Goal: Information Seeking & Learning: Learn about a topic

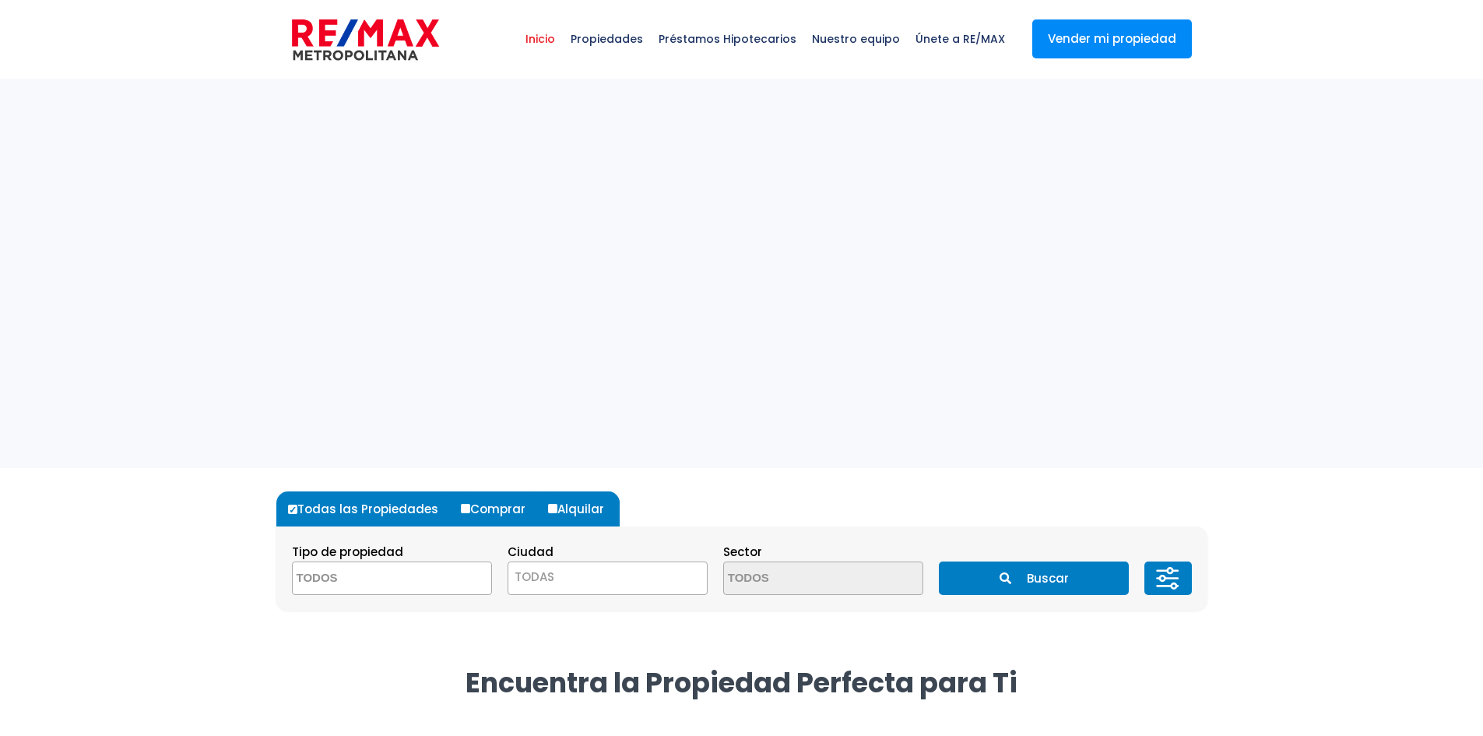
select select
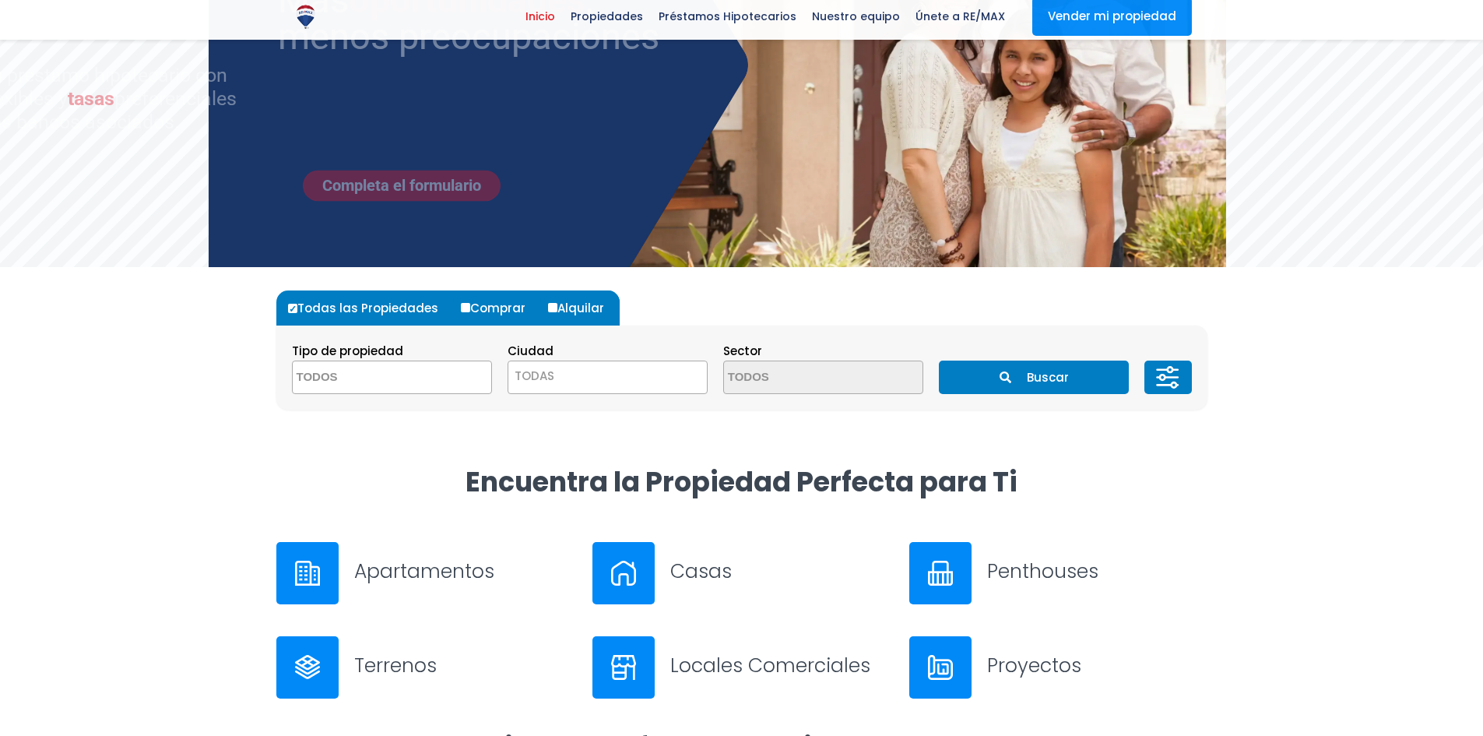
scroll to position [234, 0]
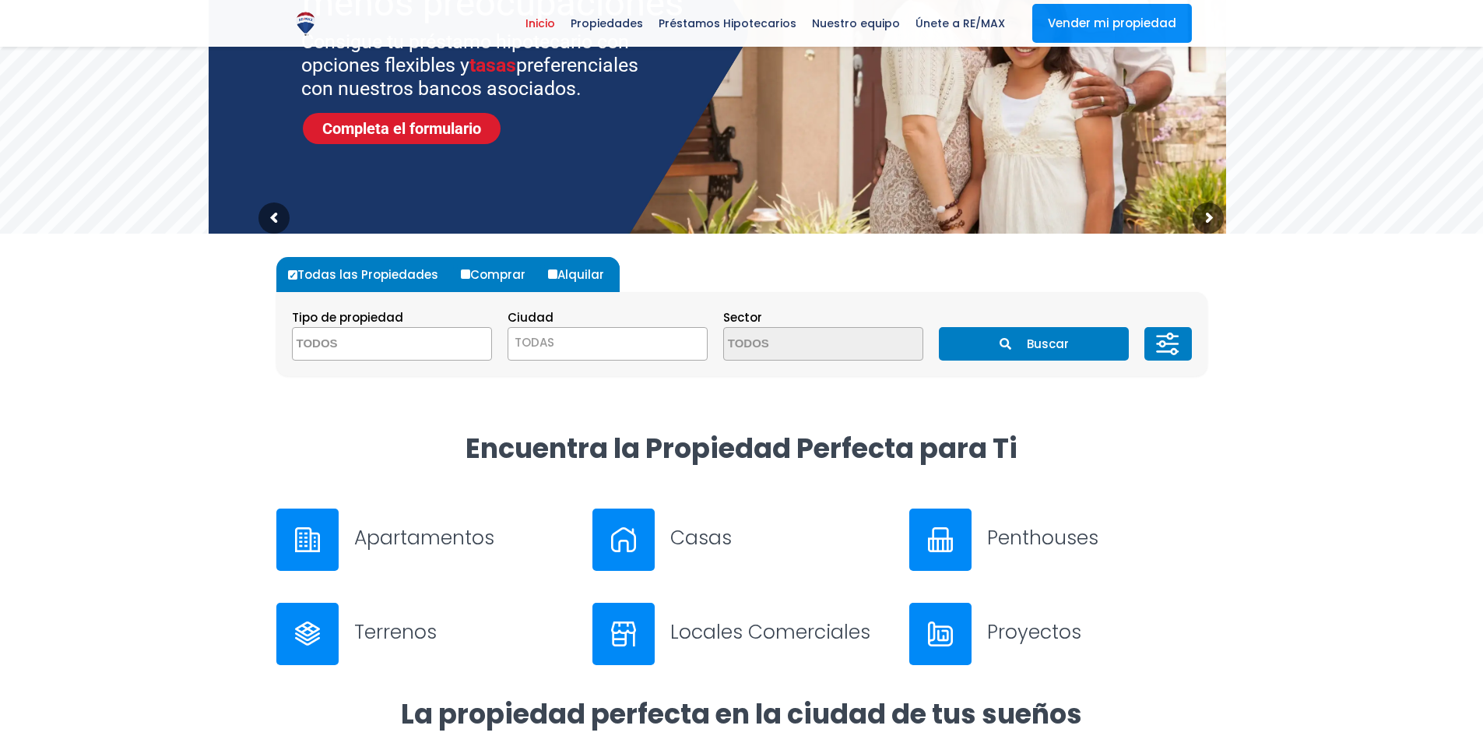
click at [463, 275] on input "Comprar" at bounding box center [465, 273] width 9 height 9
radio input "true"
click at [431, 347] on span at bounding box center [392, 343] width 200 height 33
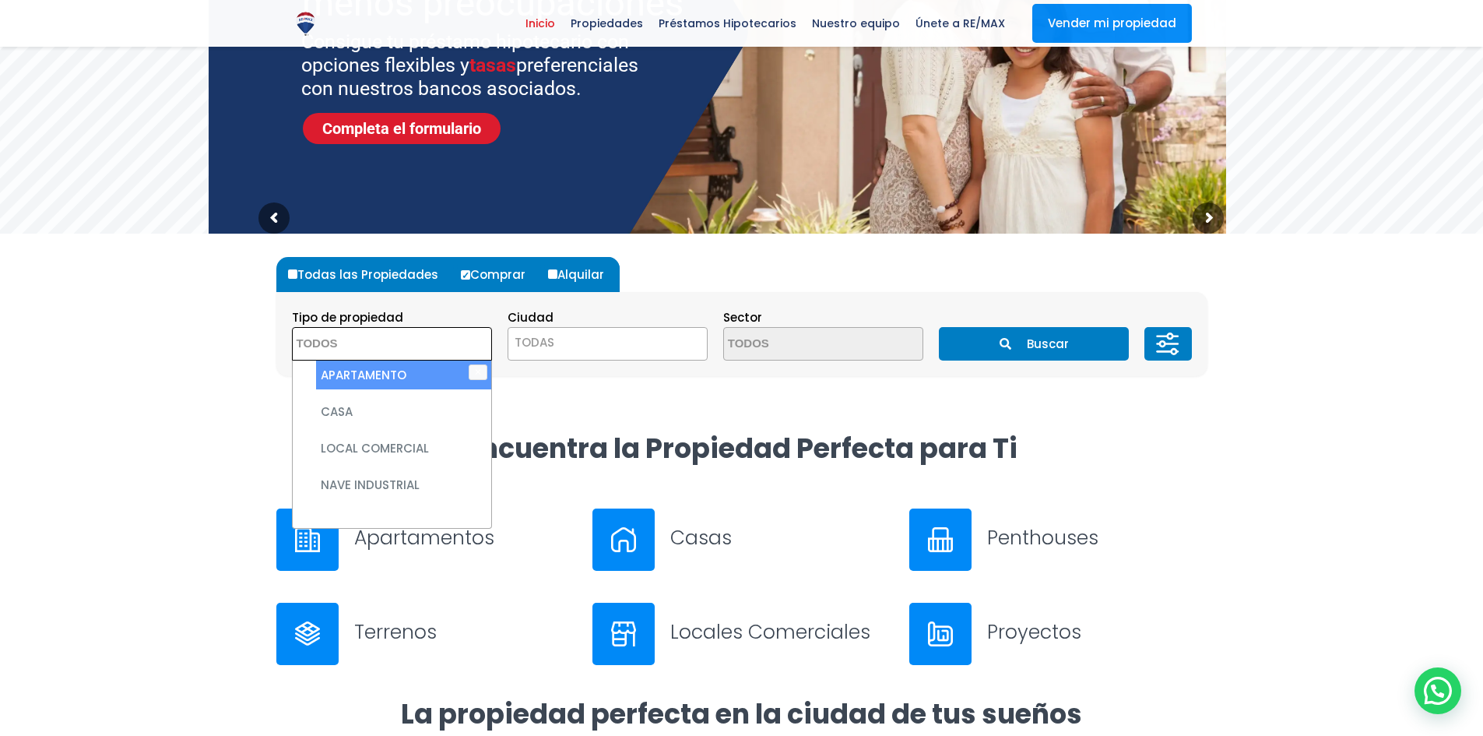
click at [408, 385] on li "APARTAMENTO" at bounding box center [403, 375] width 175 height 29
select select "apartment"
click at [840, 291] on form "Todas las Propiedades Comprar Alquilar Tipo de propiedad APARTAMENTO CASA LOCAL…" at bounding box center [741, 316] width 931 height 119
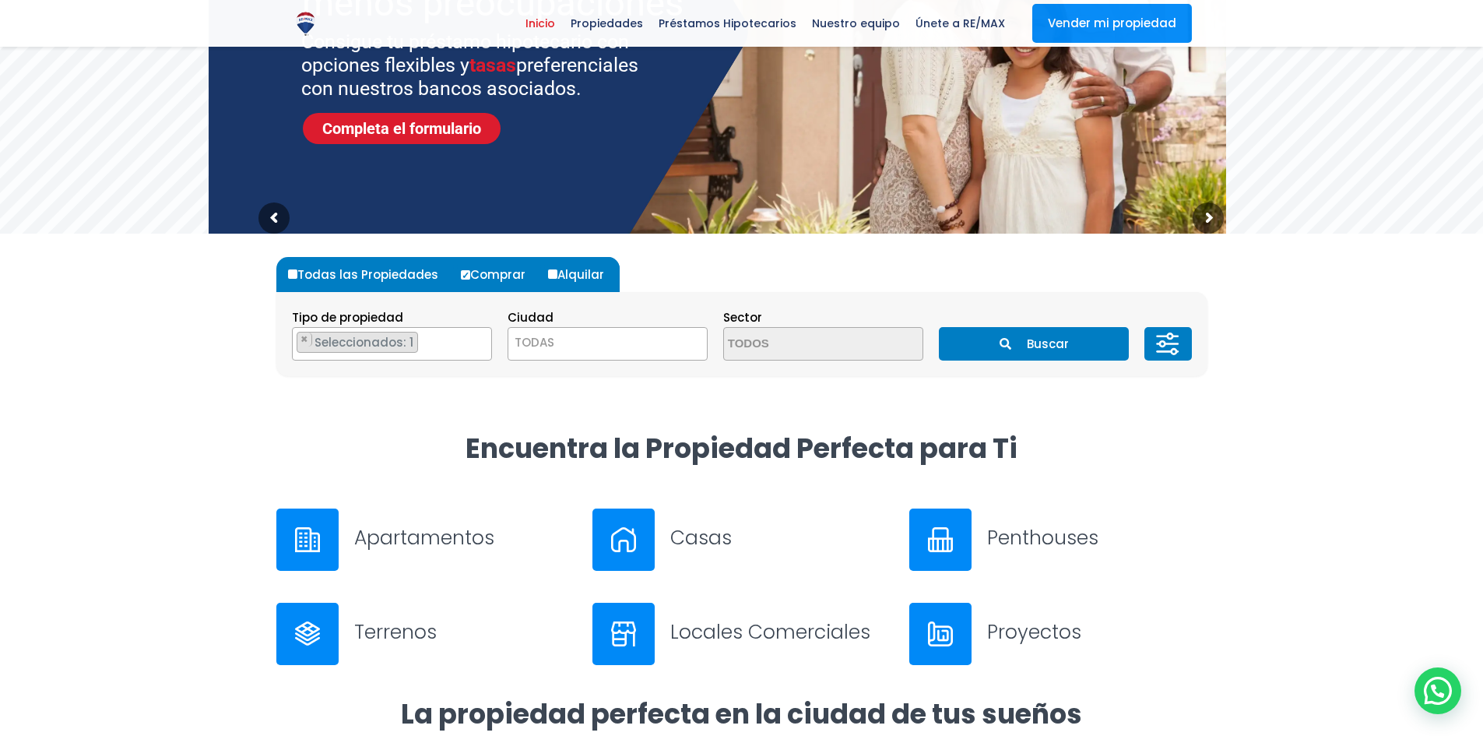
click at [807, 368] on section "Tipo de propiedad APARTAMENTO CASA LOCAL COMERCIAL NAVE INDUSTRIAL FINCA TERREN…" at bounding box center [741, 334] width 931 height 84
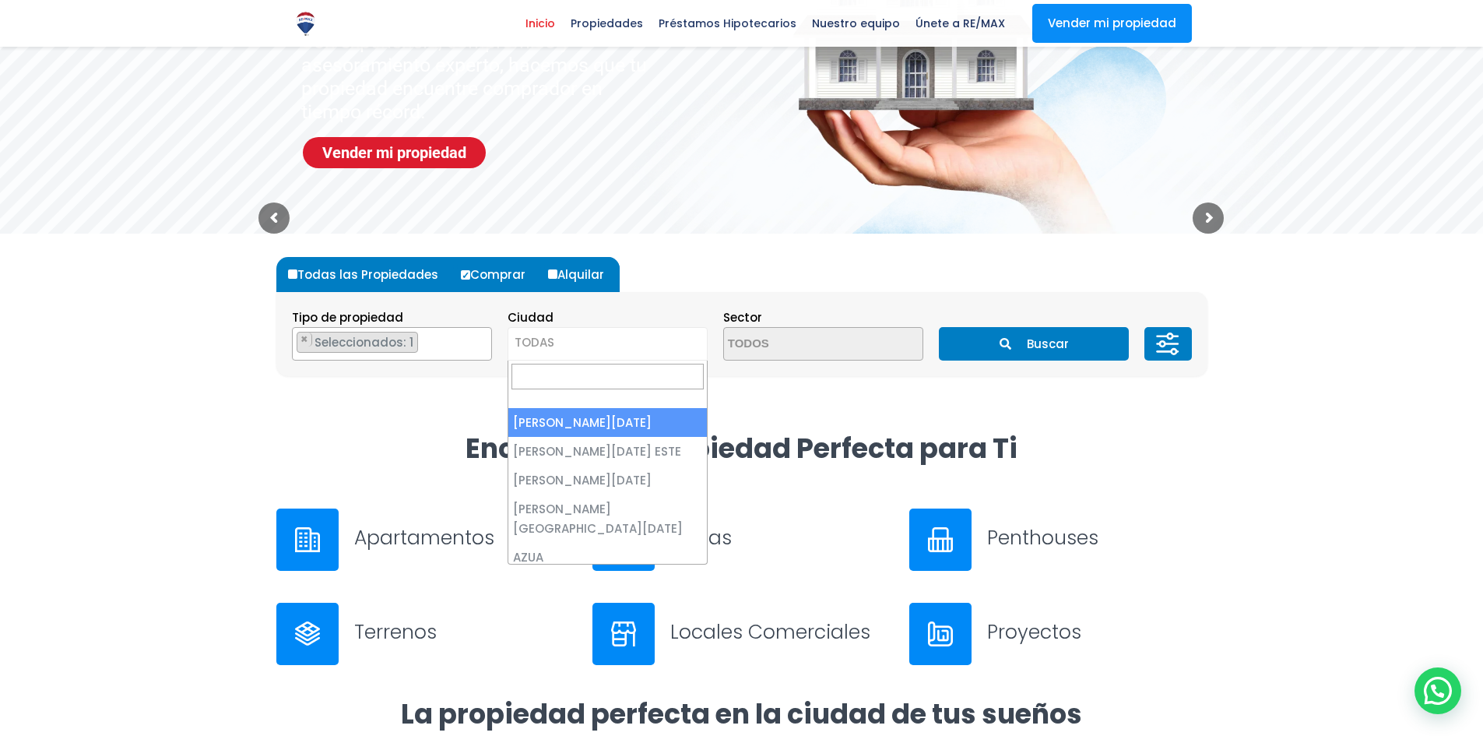
click at [555, 345] on span "TODAS" at bounding box center [607, 343] width 199 height 22
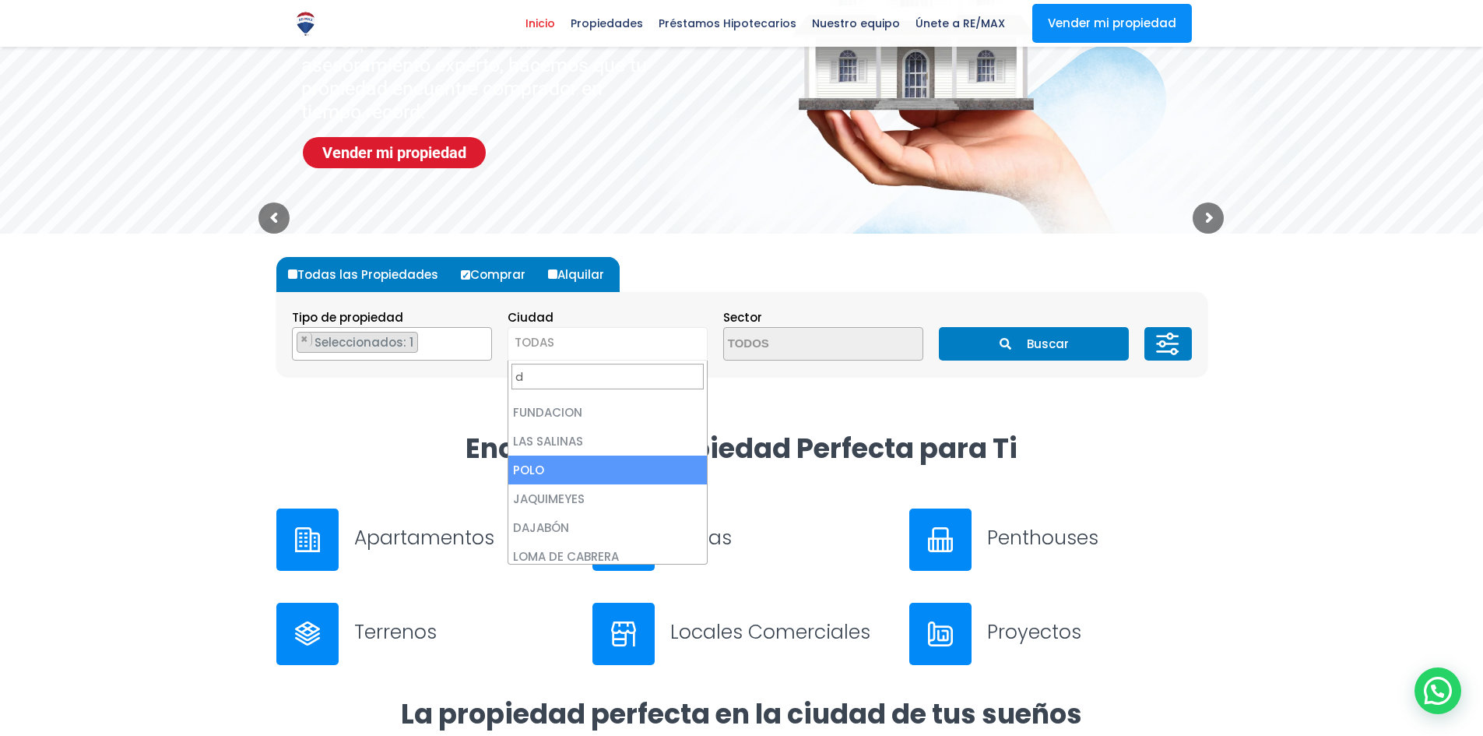
scroll to position [0, 0]
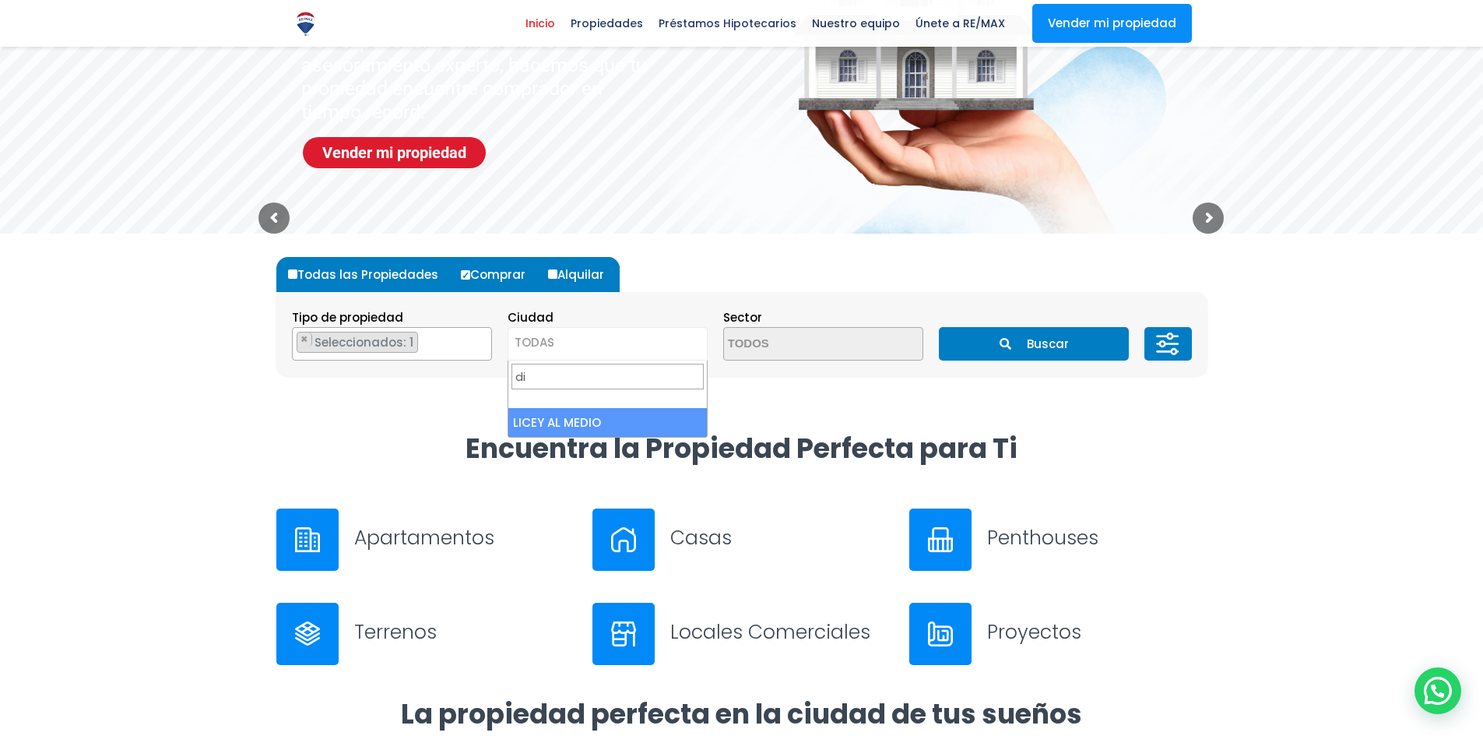
type input "d"
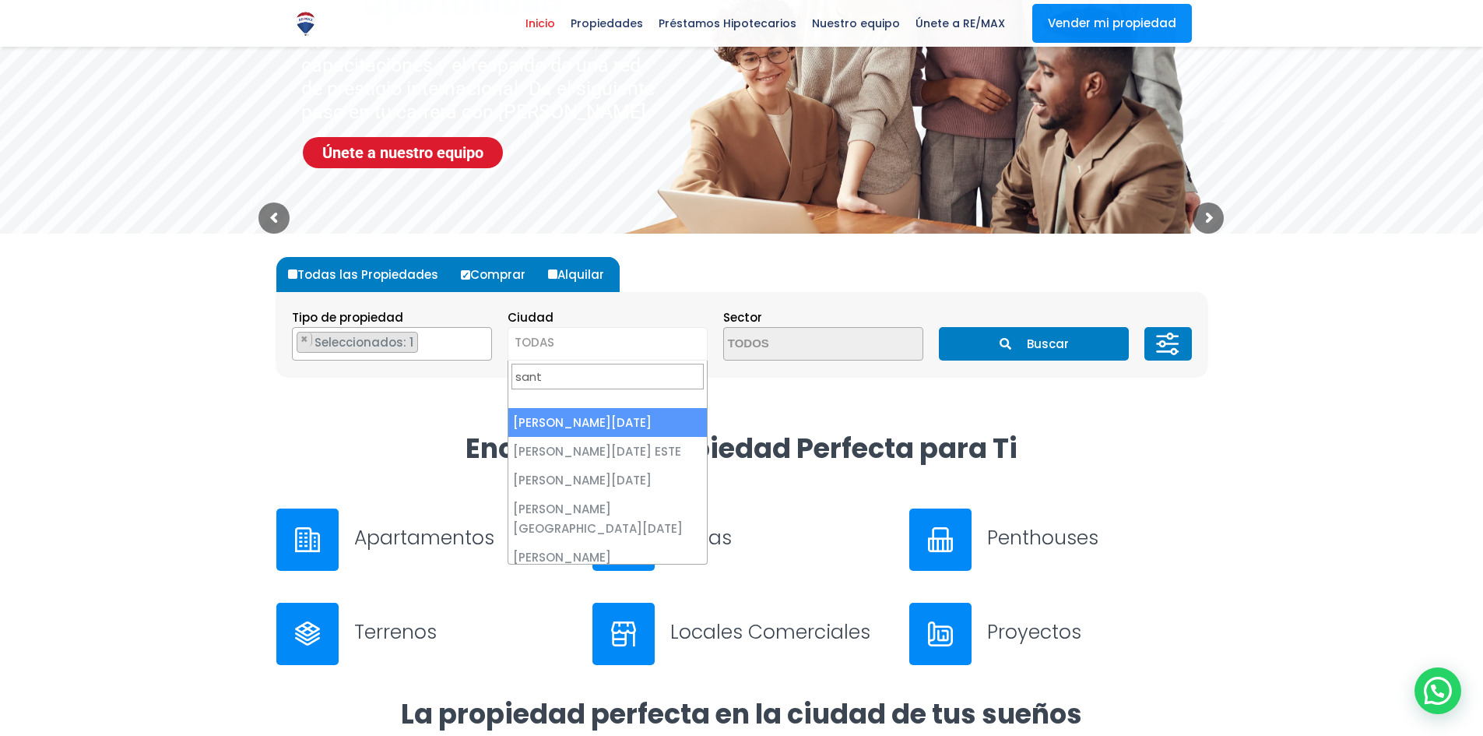
type input "sant"
select select "1"
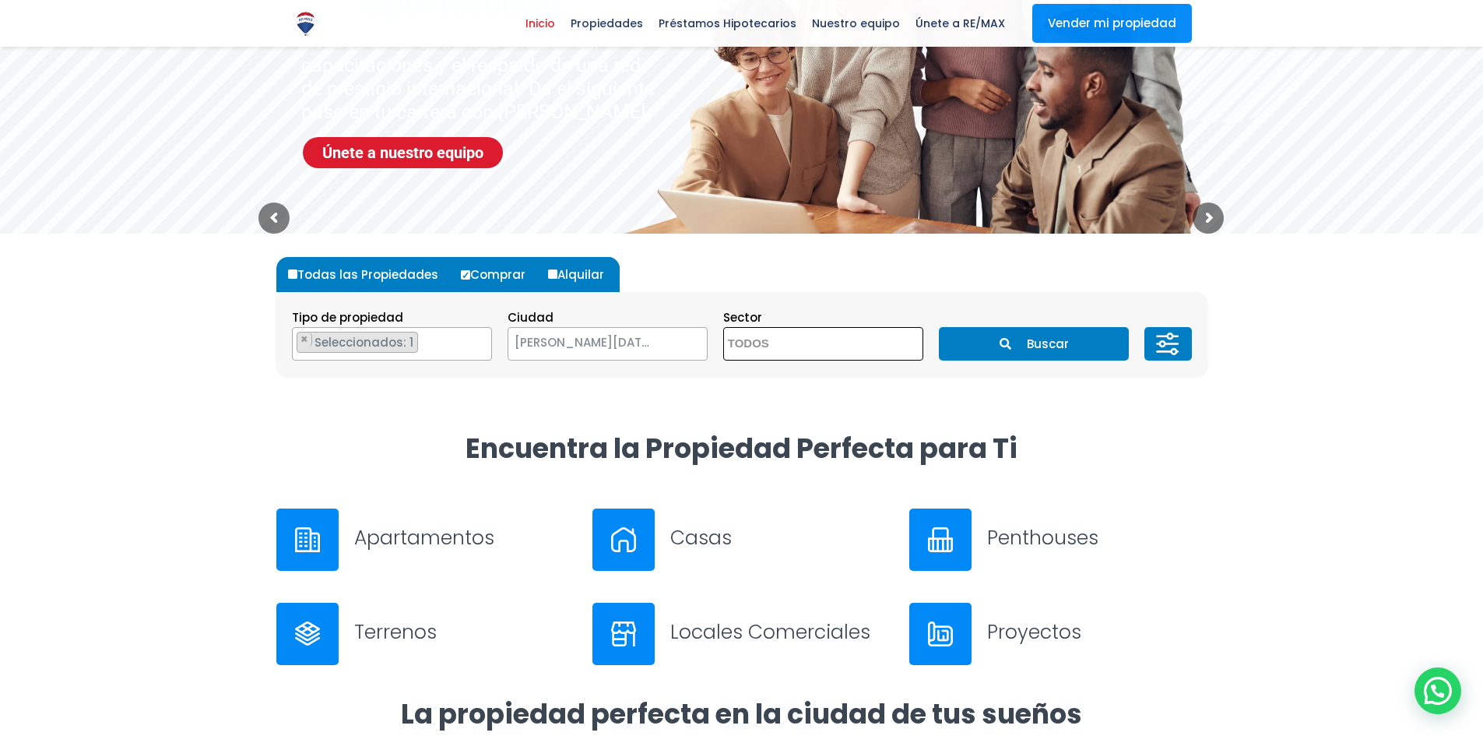
click at [822, 342] on textarea "Search" at bounding box center [799, 344] width 151 height 33
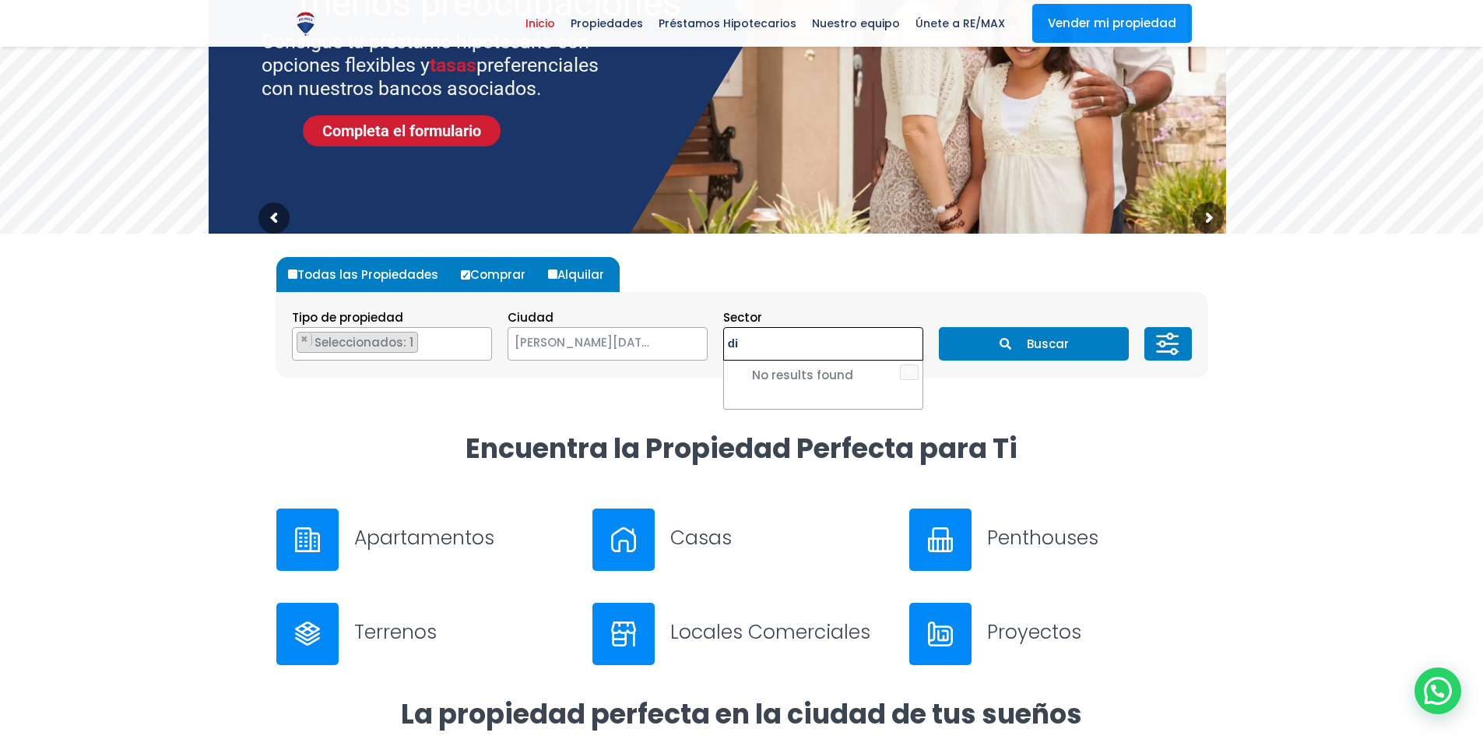
type textarea "d"
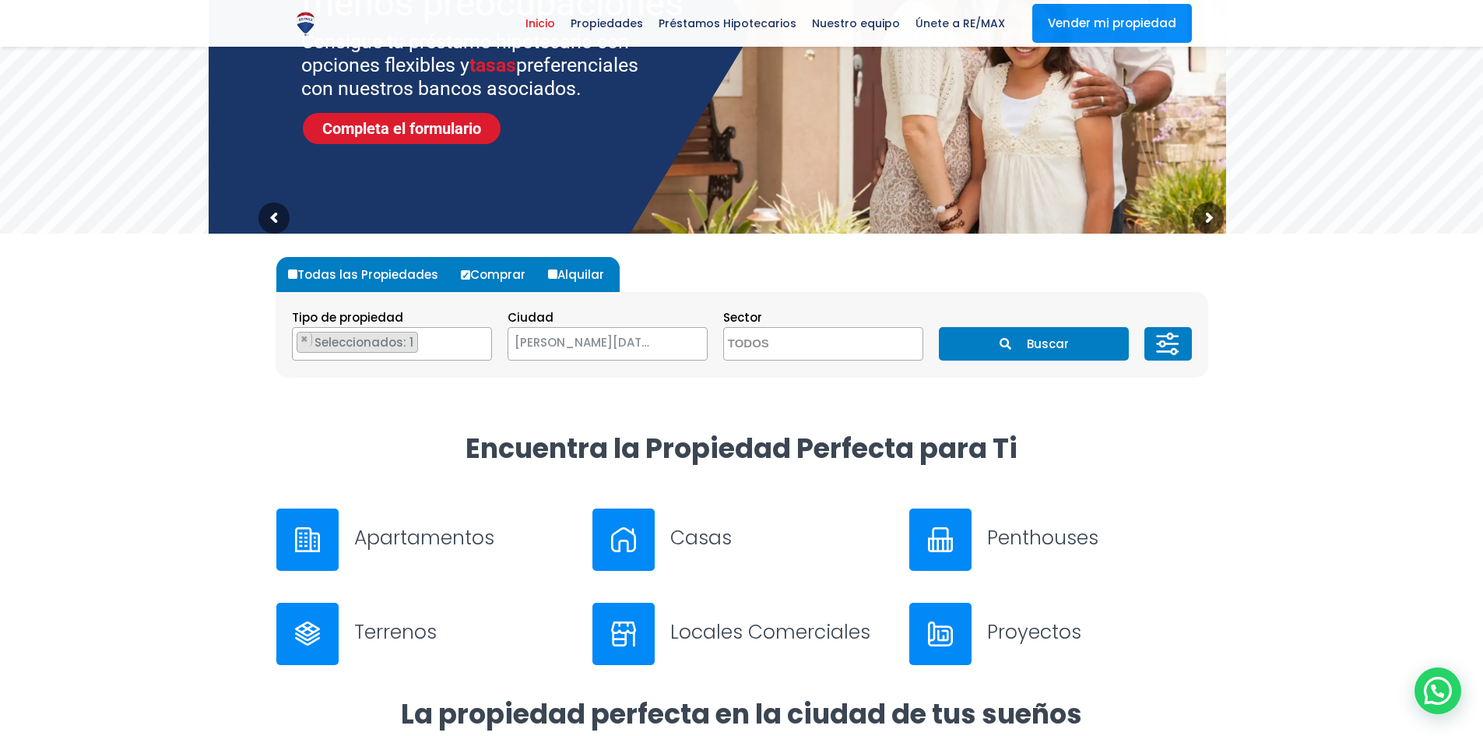
click at [1303, 434] on div at bounding box center [741, 564] width 1483 height 266
drag, startPoint x: 1191, startPoint y: 358, endPoint x: 1180, endPoint y: 359, distance: 10.2
click at [1189, 361] on section "Tipo de propiedad APARTAMENTO CASA LOCAL COMERCIAL NAVE INDUSTRIAL FINCA TERREN…" at bounding box center [741, 334] width 931 height 84
click at [1180, 350] on icon at bounding box center [1167, 344] width 31 height 47
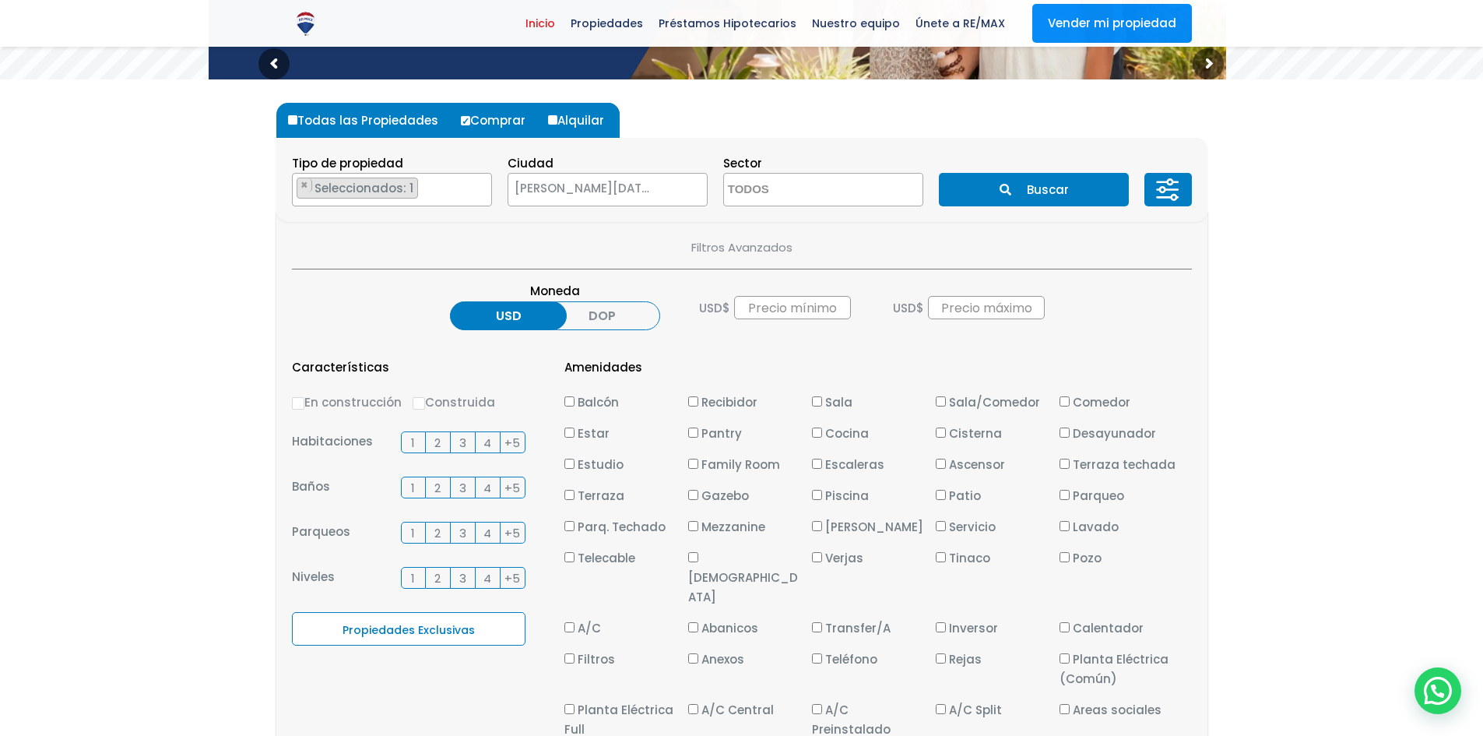
scroll to position [467, 0]
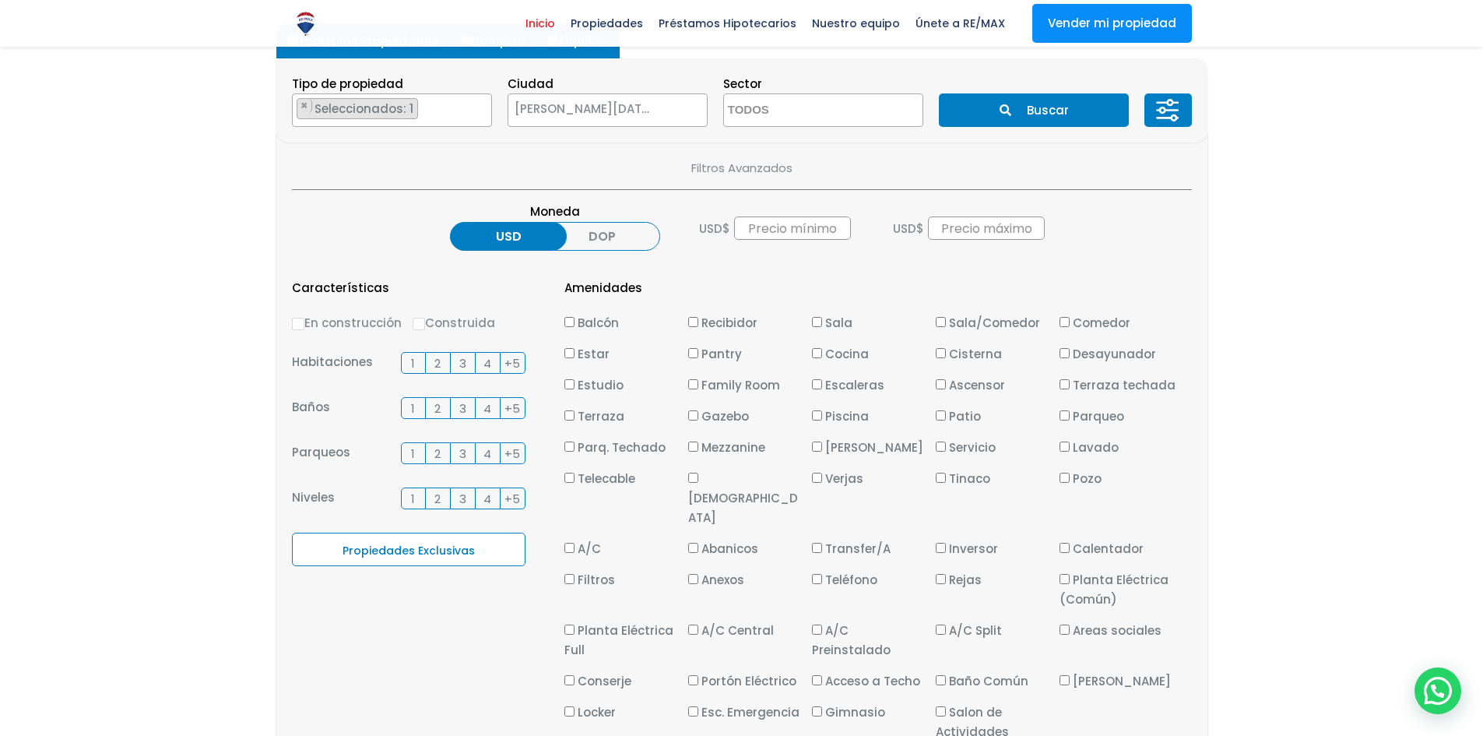
click at [570, 389] on label "Estudio" at bounding box center [623, 384] width 116 height 19
click at [570, 389] on input "Estudio" at bounding box center [570, 384] width 10 height 10
checkbox input "true"
click at [438, 357] on span "2" at bounding box center [438, 363] width 6 height 19
click at [0, 0] on input "2" at bounding box center [0, 0] width 0 height 0
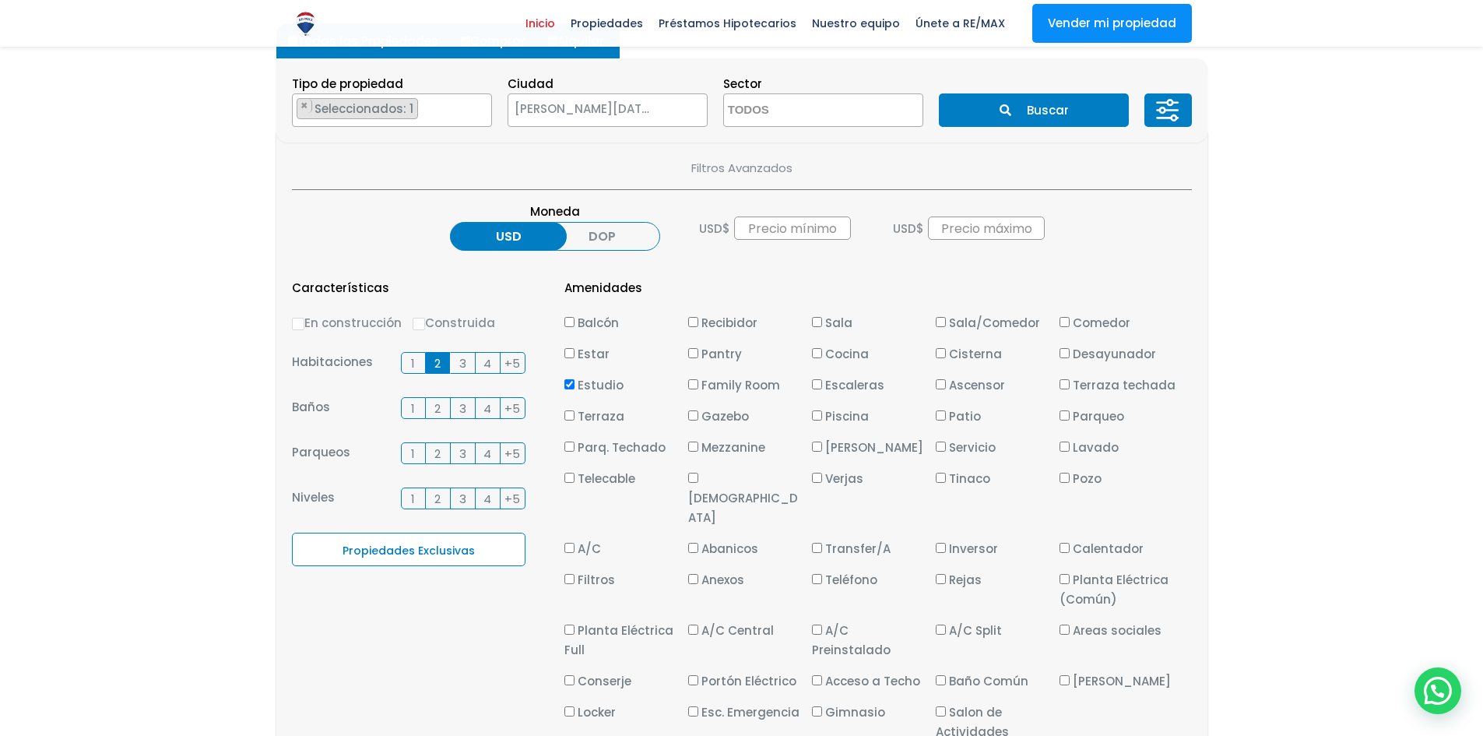
click at [297, 320] on input "En construcción" at bounding box center [298, 324] width 12 height 12
radio input "true"
click at [442, 409] on label "2" at bounding box center [438, 408] width 25 height 22
click at [0, 0] on input "2" at bounding box center [0, 0] width 0 height 0
click at [438, 452] on span "2" at bounding box center [438, 453] width 6 height 19
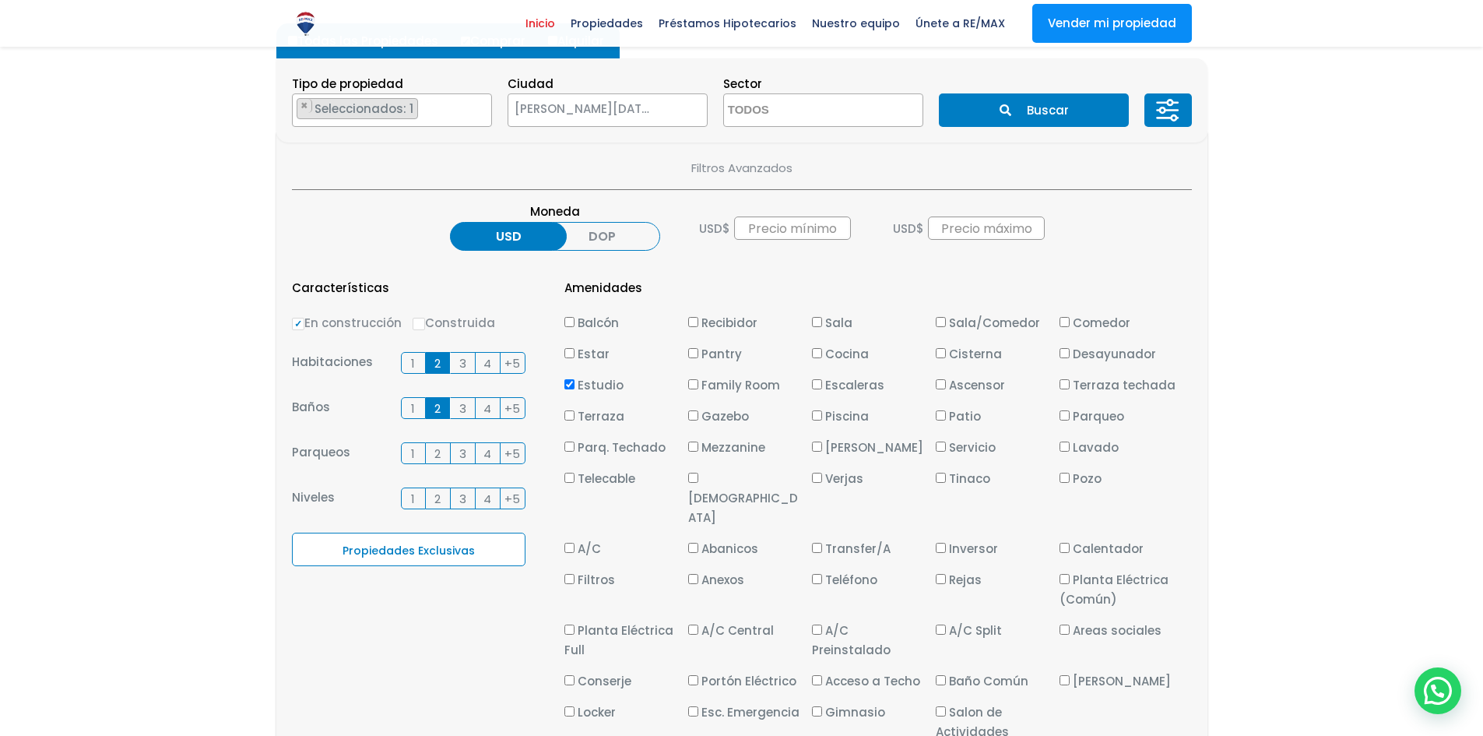
click at [0, 0] on input "2" at bounding box center [0, 0] width 0 height 0
click at [980, 222] on input "text" at bounding box center [986, 227] width 117 height 23
type input "350,000"
click at [818, 231] on input "text" at bounding box center [792, 227] width 117 height 23
type input "2"
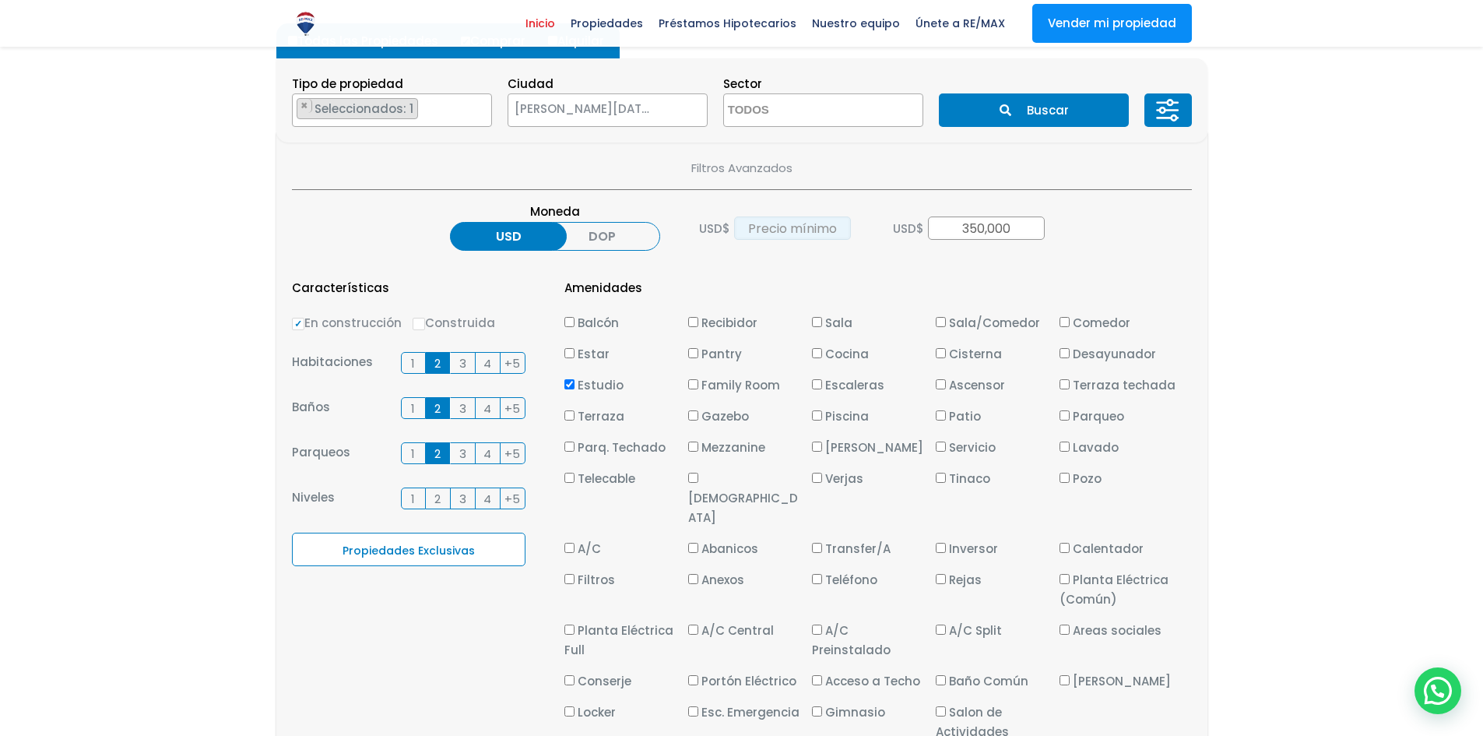
type input "0"
click at [857, 248] on div "USD $ 0 USD $ 350,000" at bounding box center [872, 228] width 346 height 53
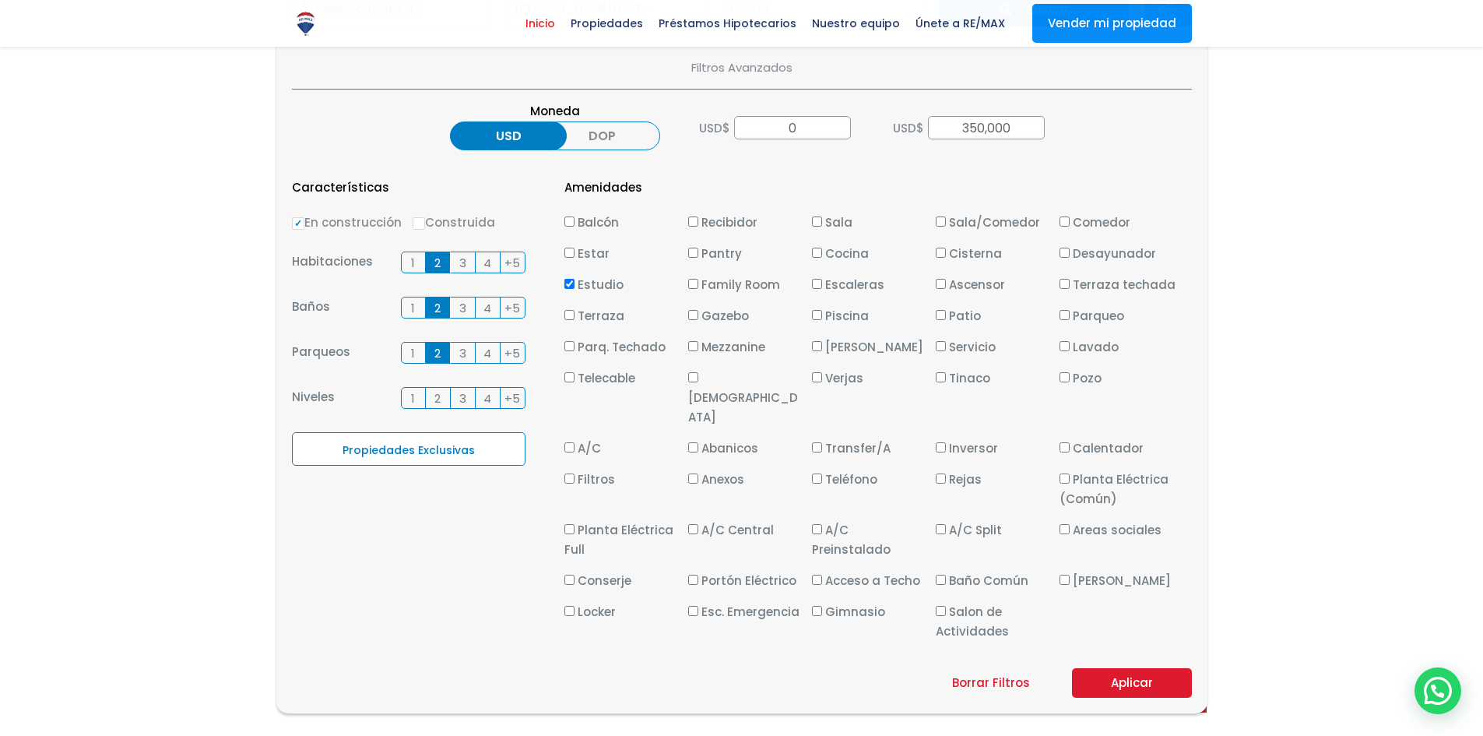
scroll to position [545, 0]
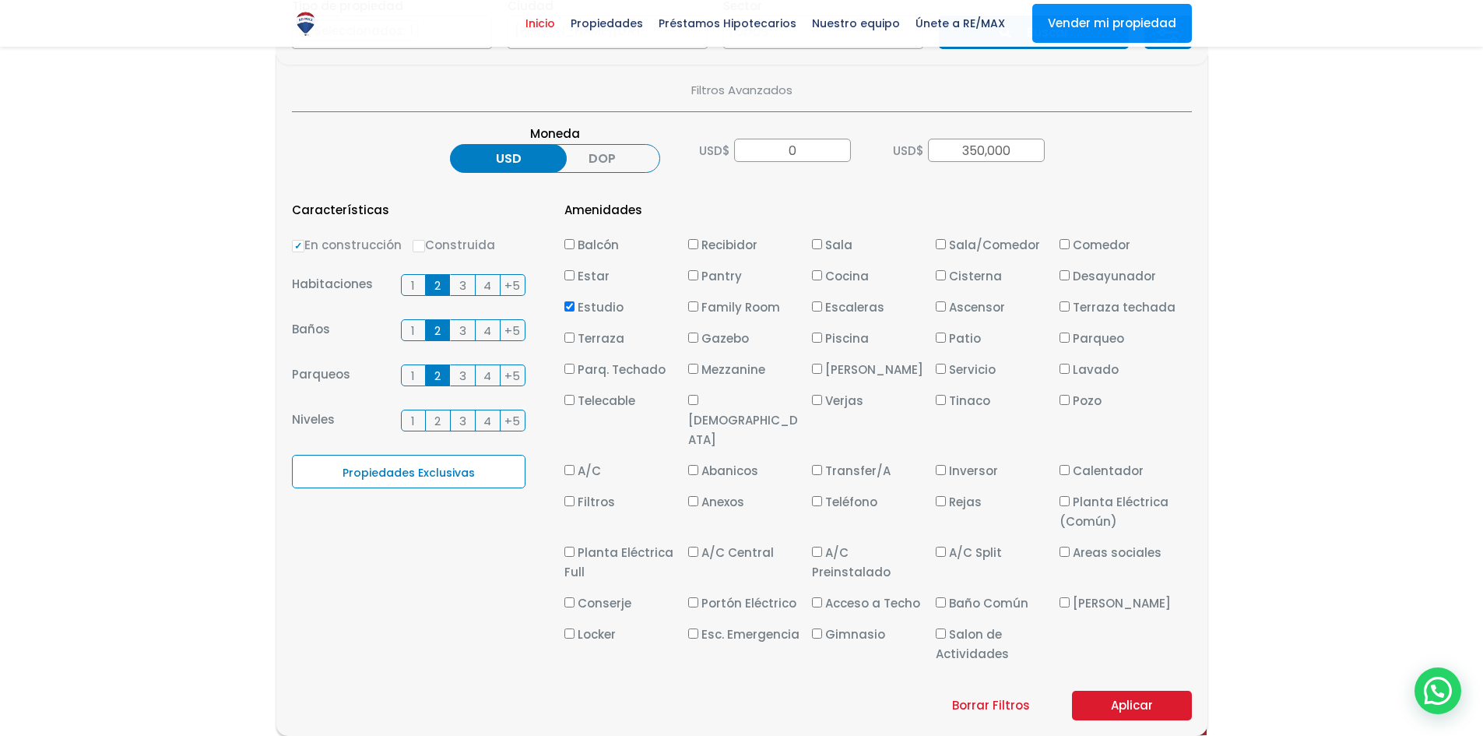
click at [1109, 691] on button "Aplicar" at bounding box center [1132, 706] width 120 height 30
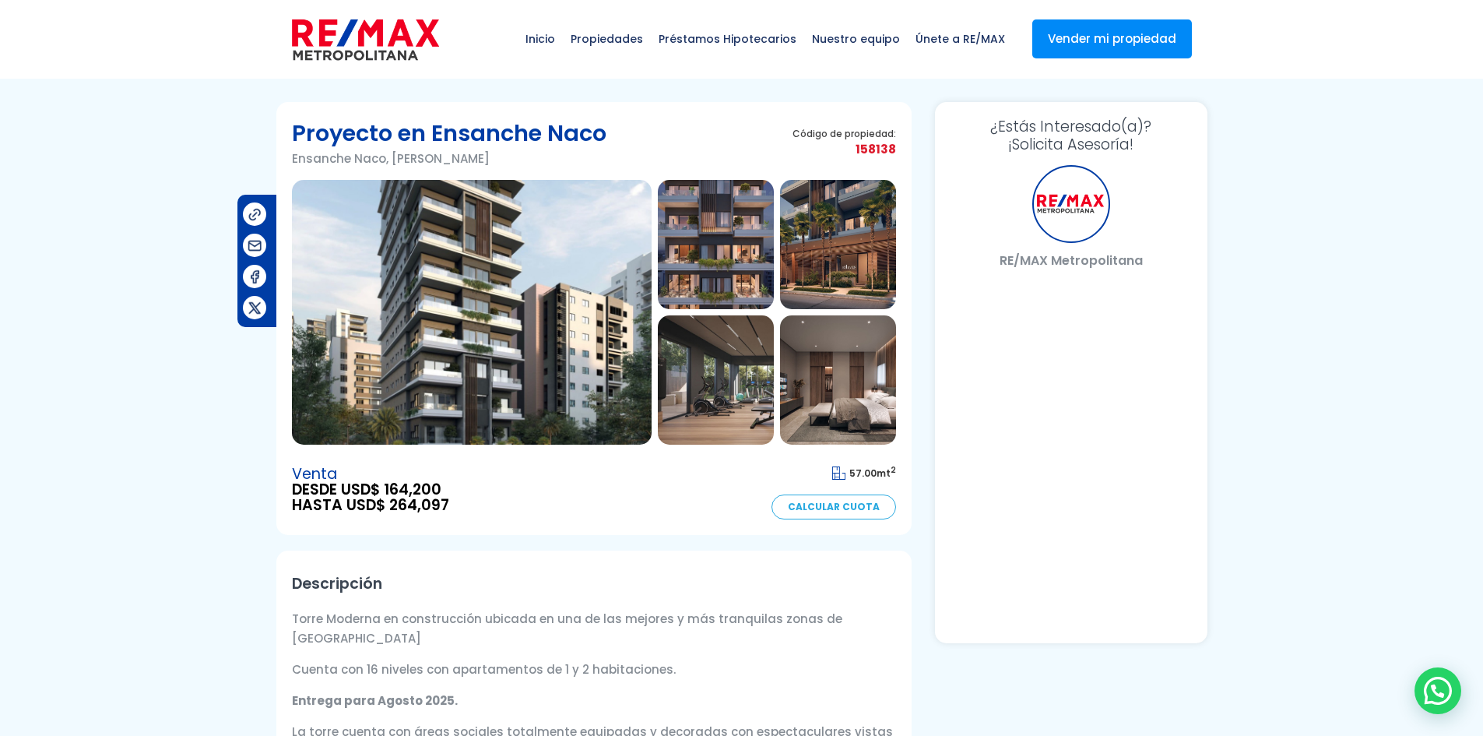
select select "DO"
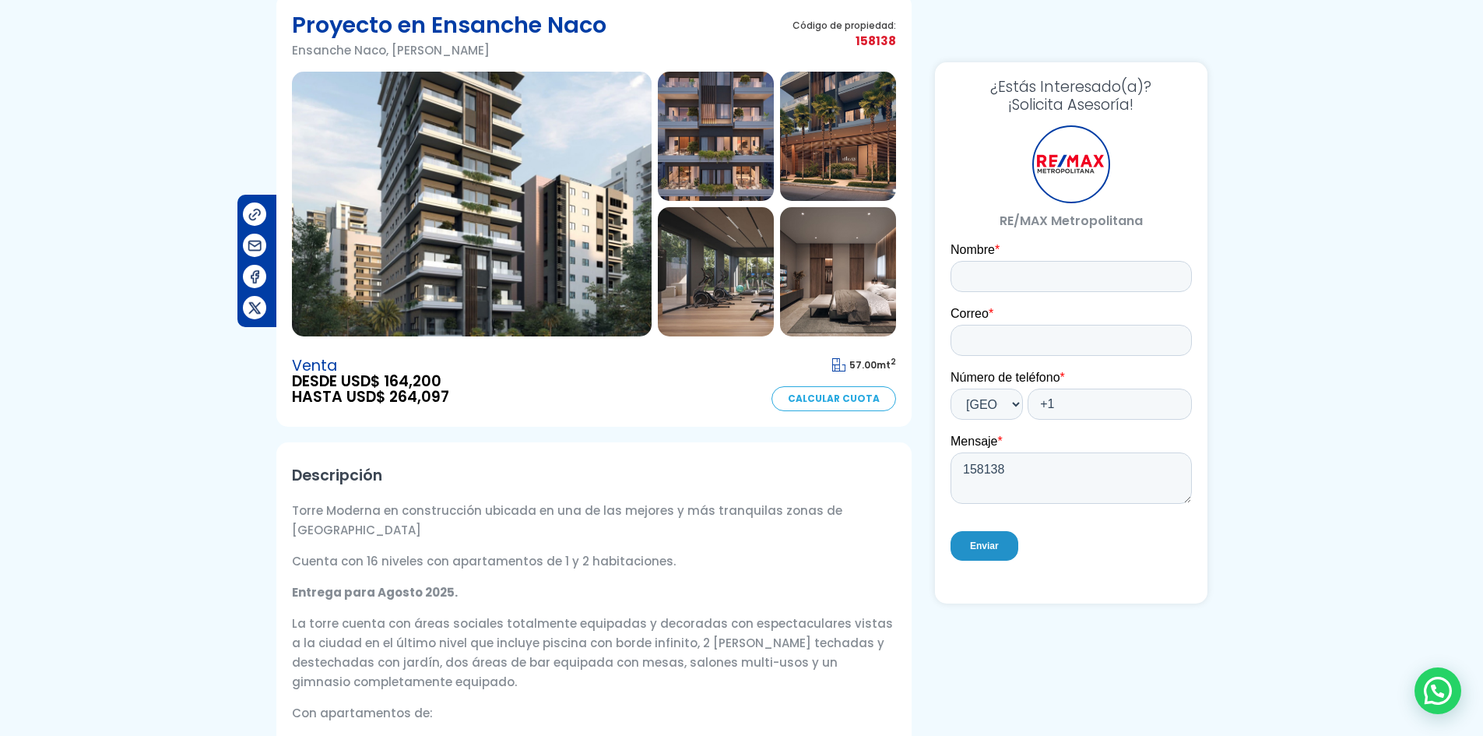
scroll to position [49, 0]
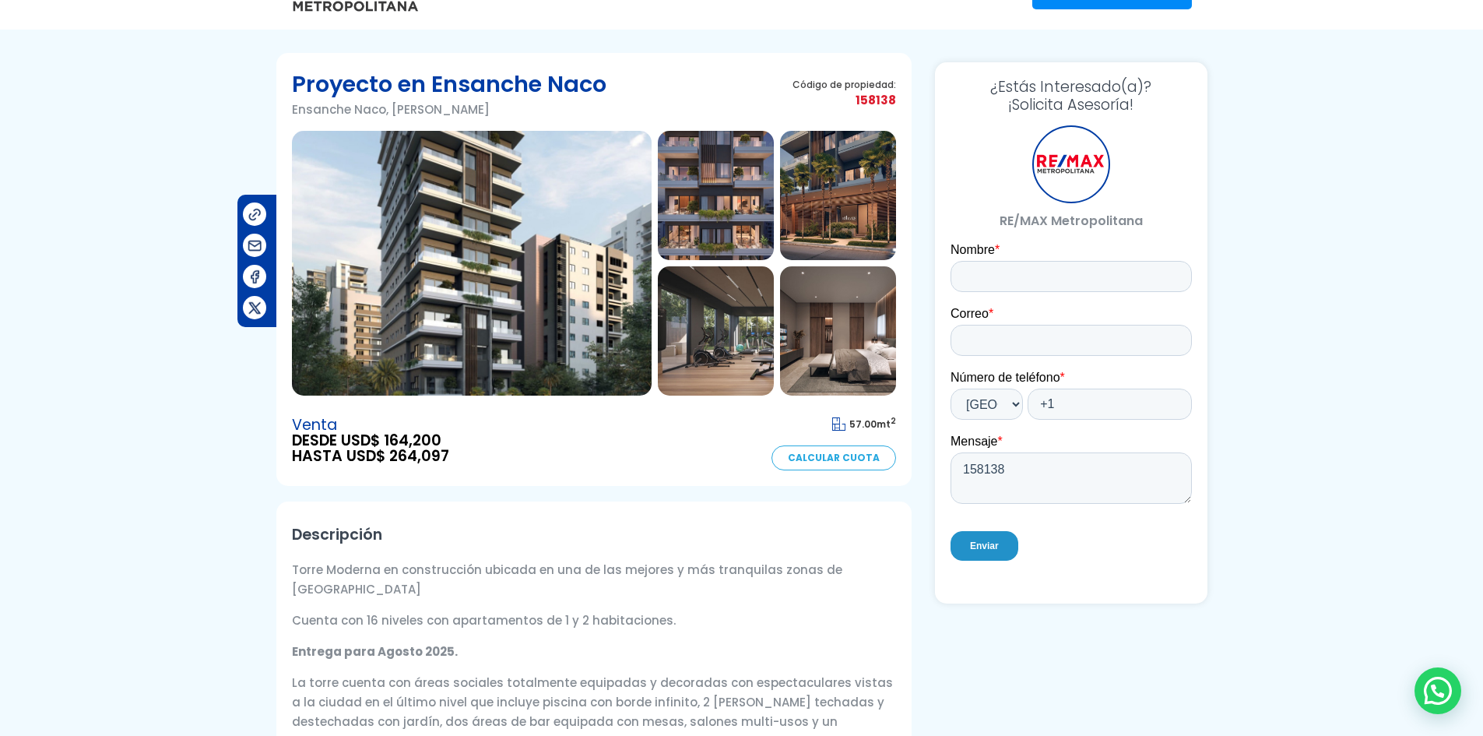
click at [569, 262] on img at bounding box center [472, 263] width 360 height 265
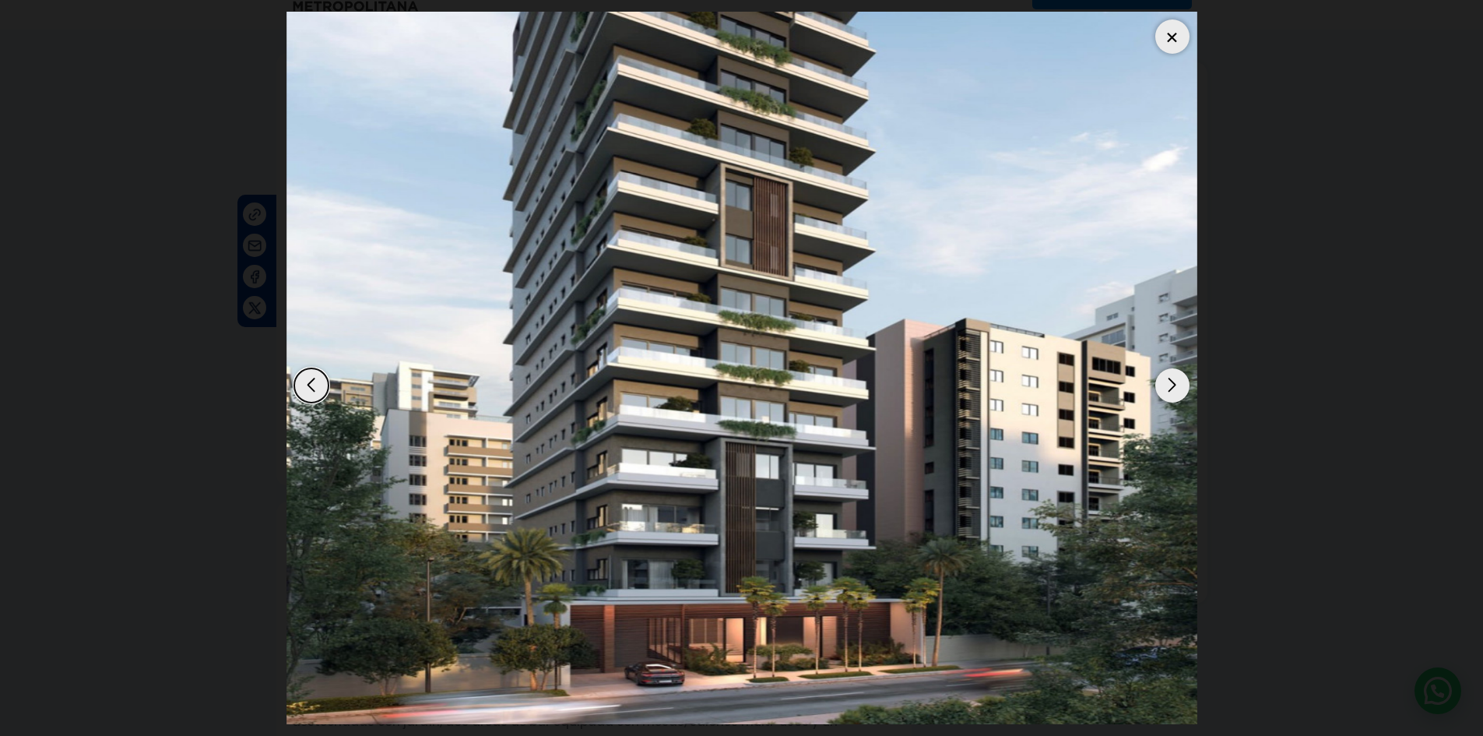
click at [1171, 379] on div "Next slide" at bounding box center [1173, 385] width 34 height 34
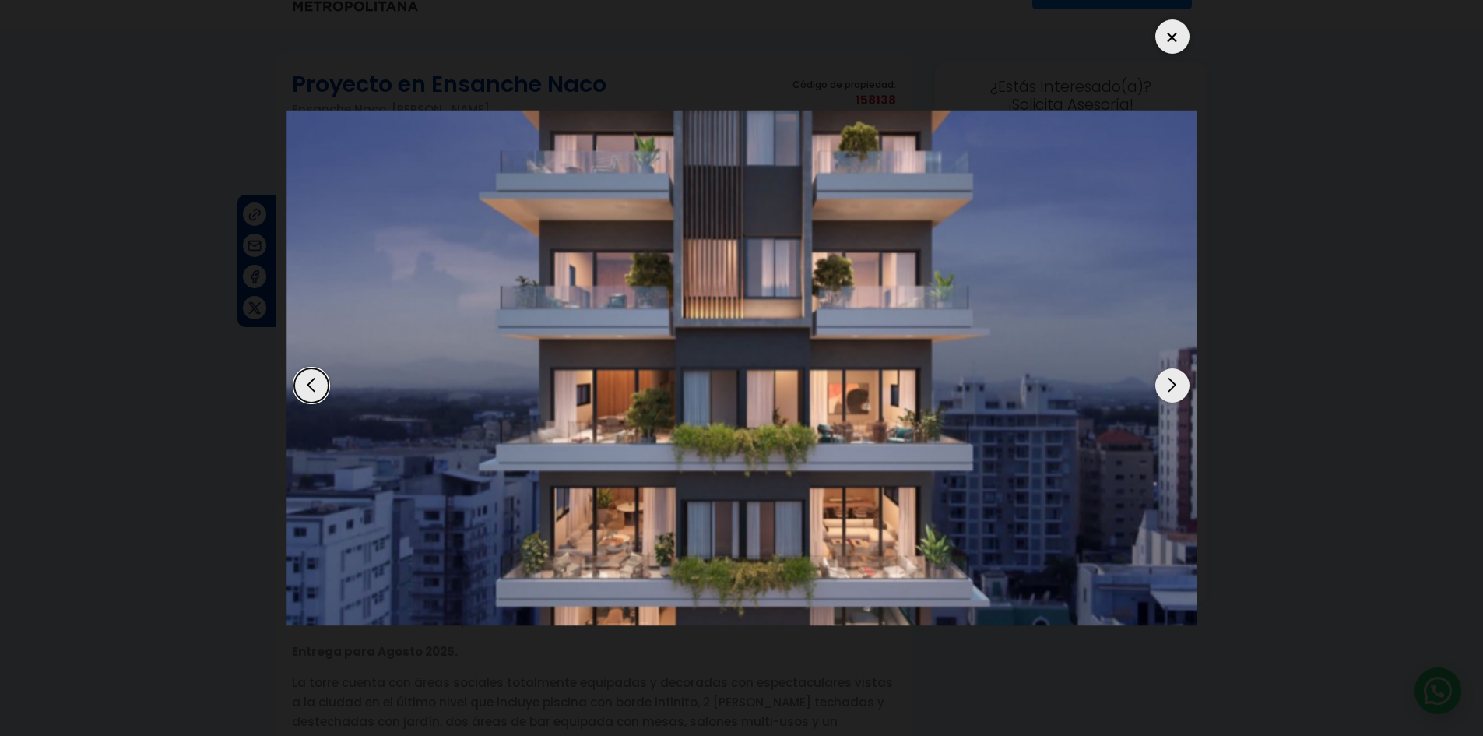
click at [1171, 379] on div "Next slide" at bounding box center [1173, 385] width 34 height 34
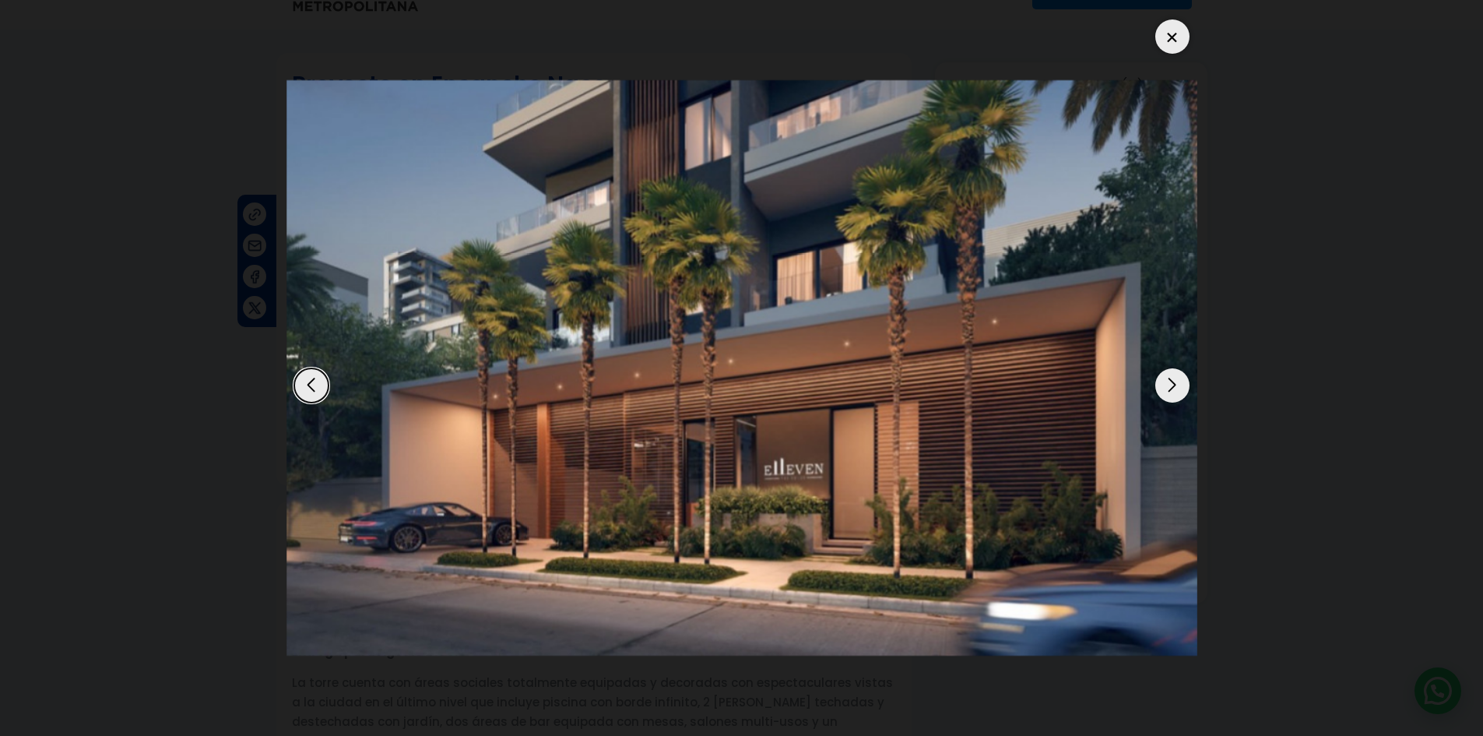
click at [324, 389] on div "Previous slide" at bounding box center [311, 385] width 34 height 34
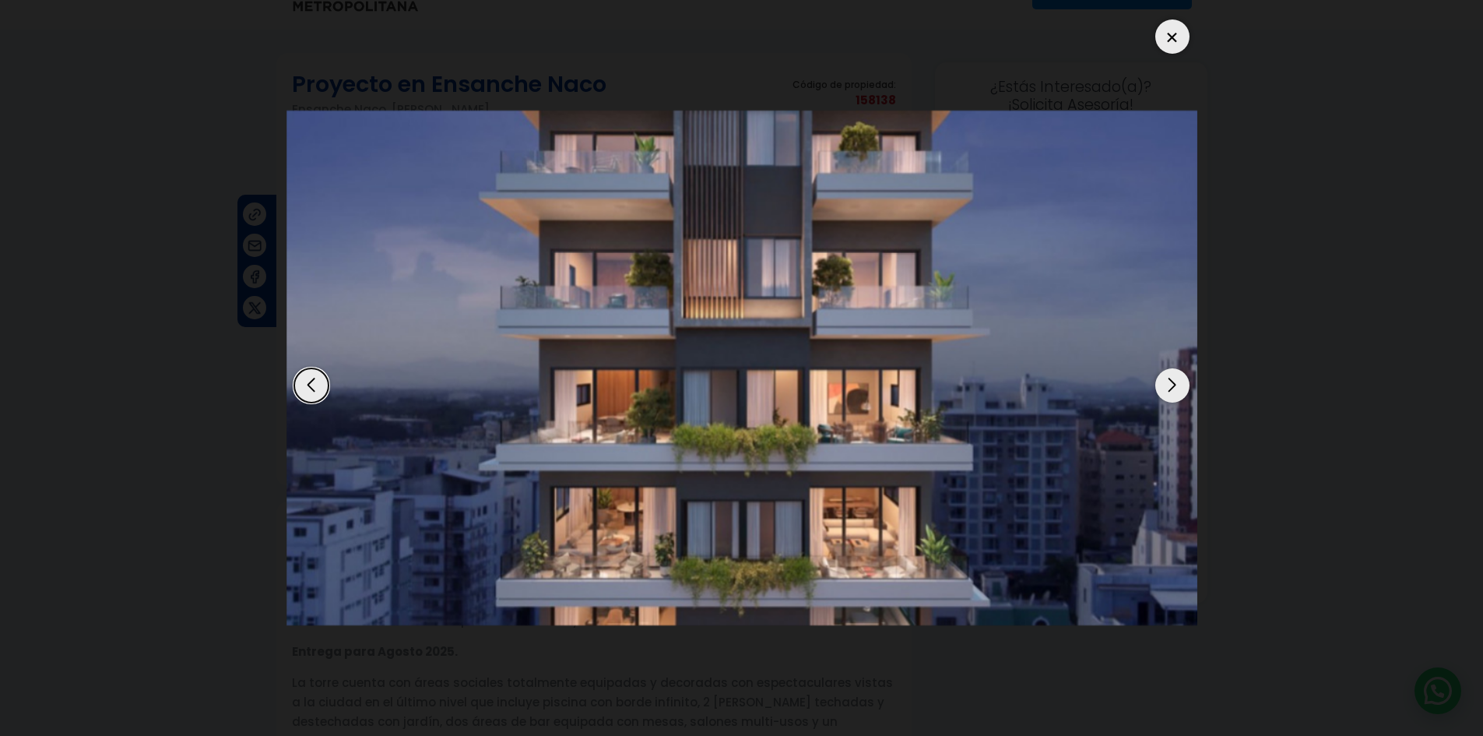
click at [324, 389] on div "Previous slide" at bounding box center [311, 385] width 34 height 34
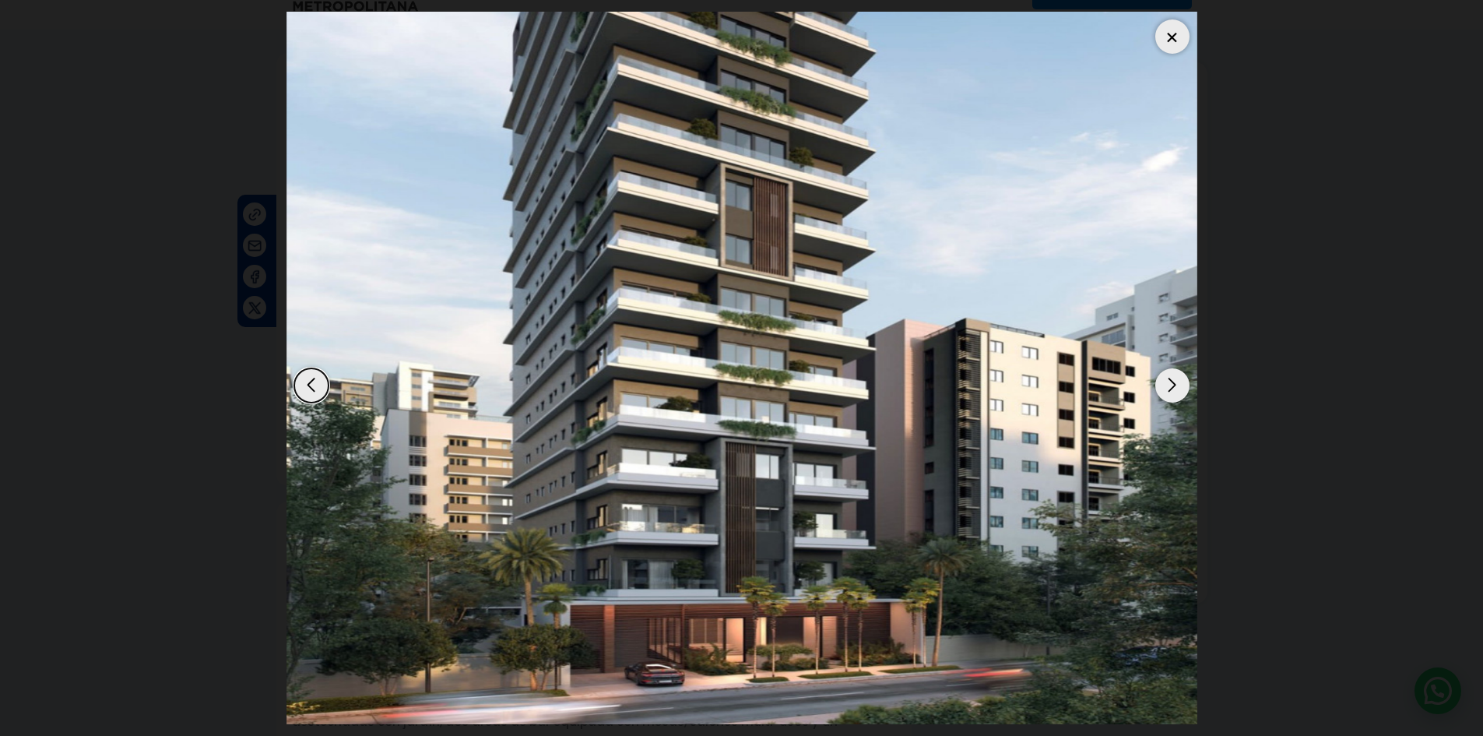
click at [1172, 382] on div "Next slide" at bounding box center [1173, 385] width 34 height 34
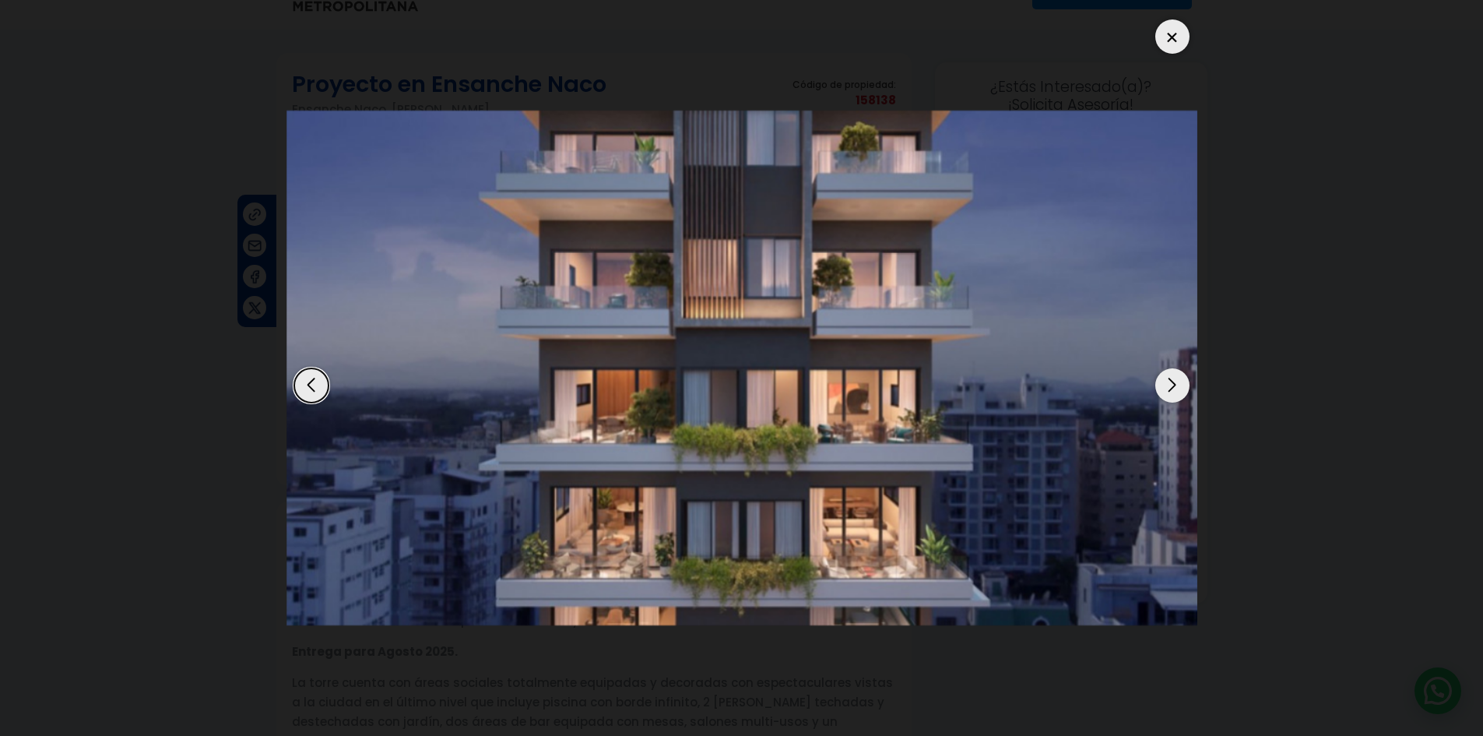
click at [1172, 382] on div "Next slide" at bounding box center [1173, 385] width 34 height 34
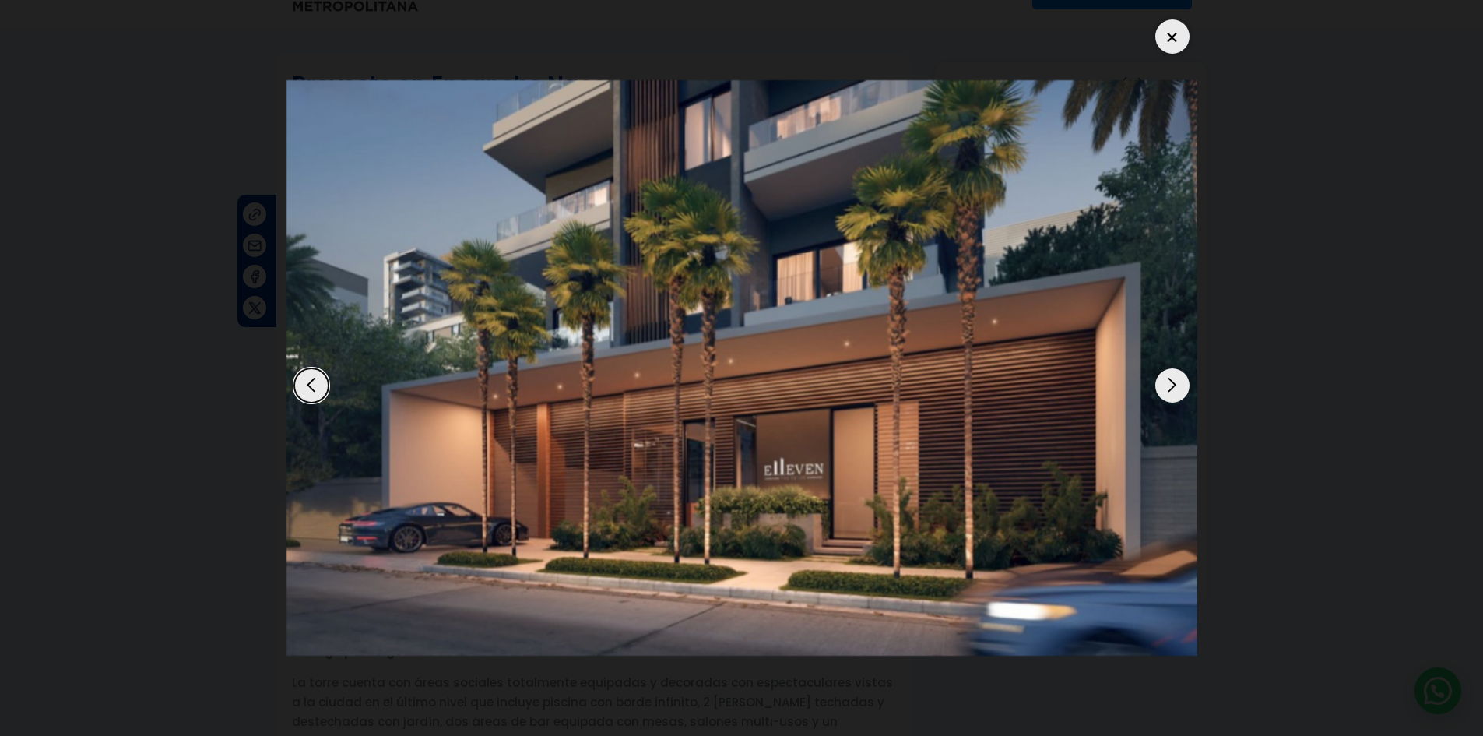
click at [1165, 389] on div "Next slide" at bounding box center [1173, 385] width 34 height 34
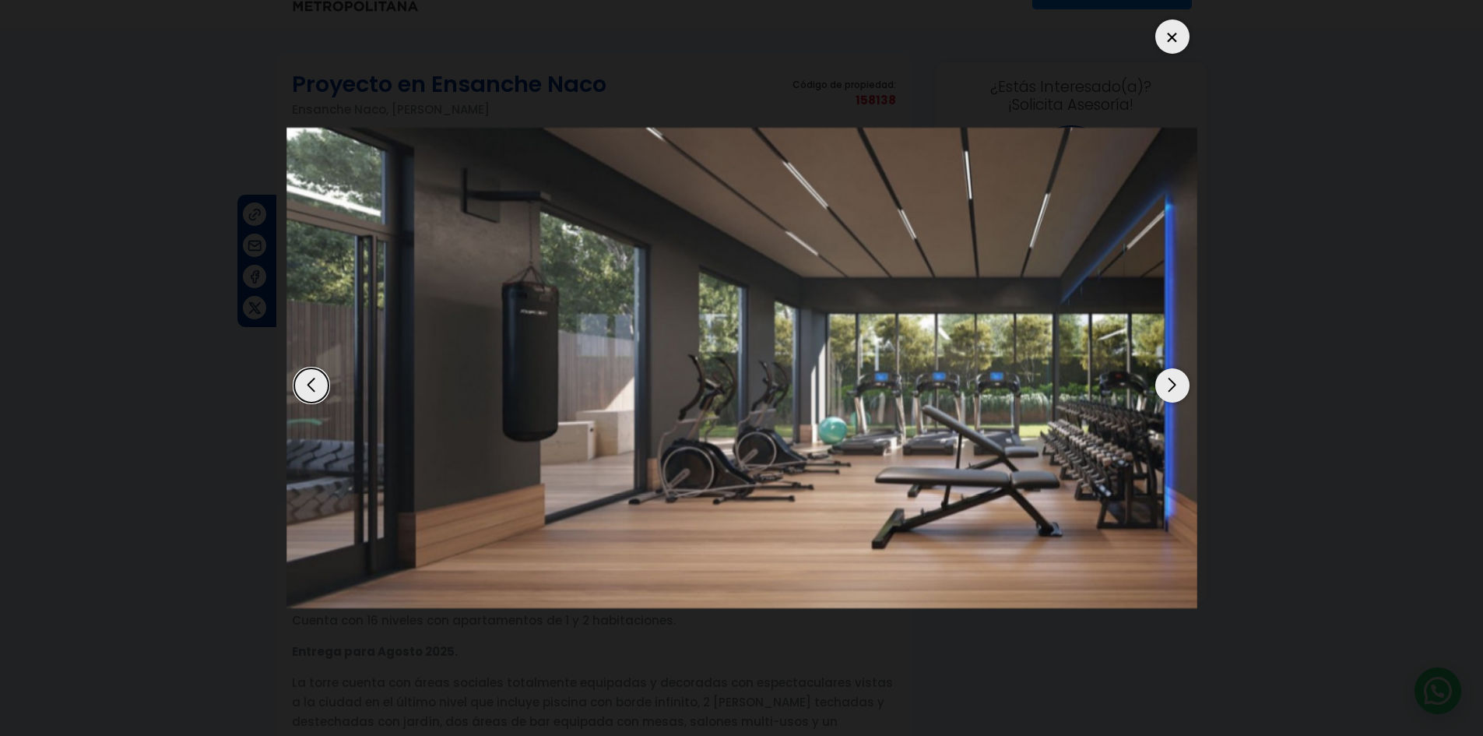
click at [1167, 373] on div "Next slide" at bounding box center [1173, 385] width 34 height 34
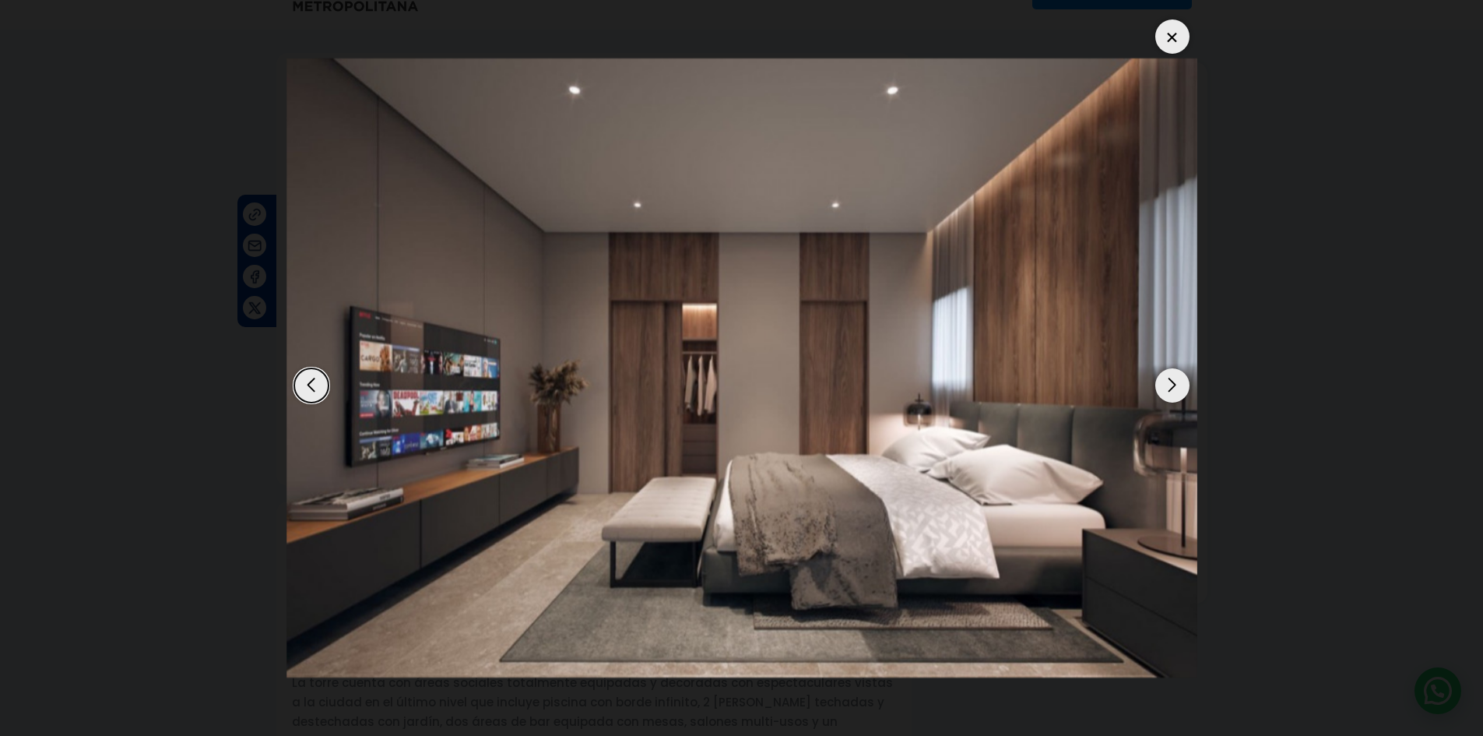
click at [1174, 385] on div "Next slide" at bounding box center [1173, 385] width 34 height 34
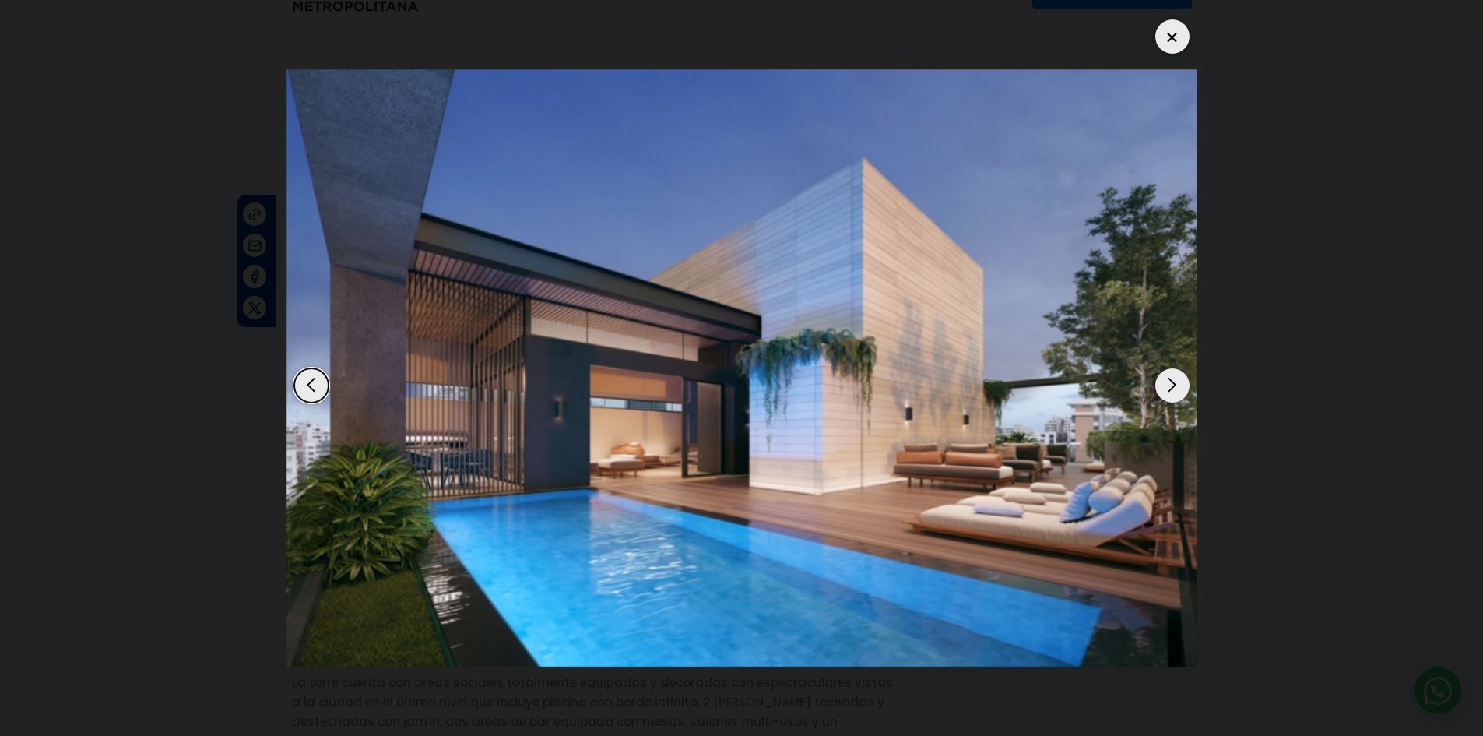
click at [1160, 378] on div "Next slide" at bounding box center [1173, 385] width 34 height 34
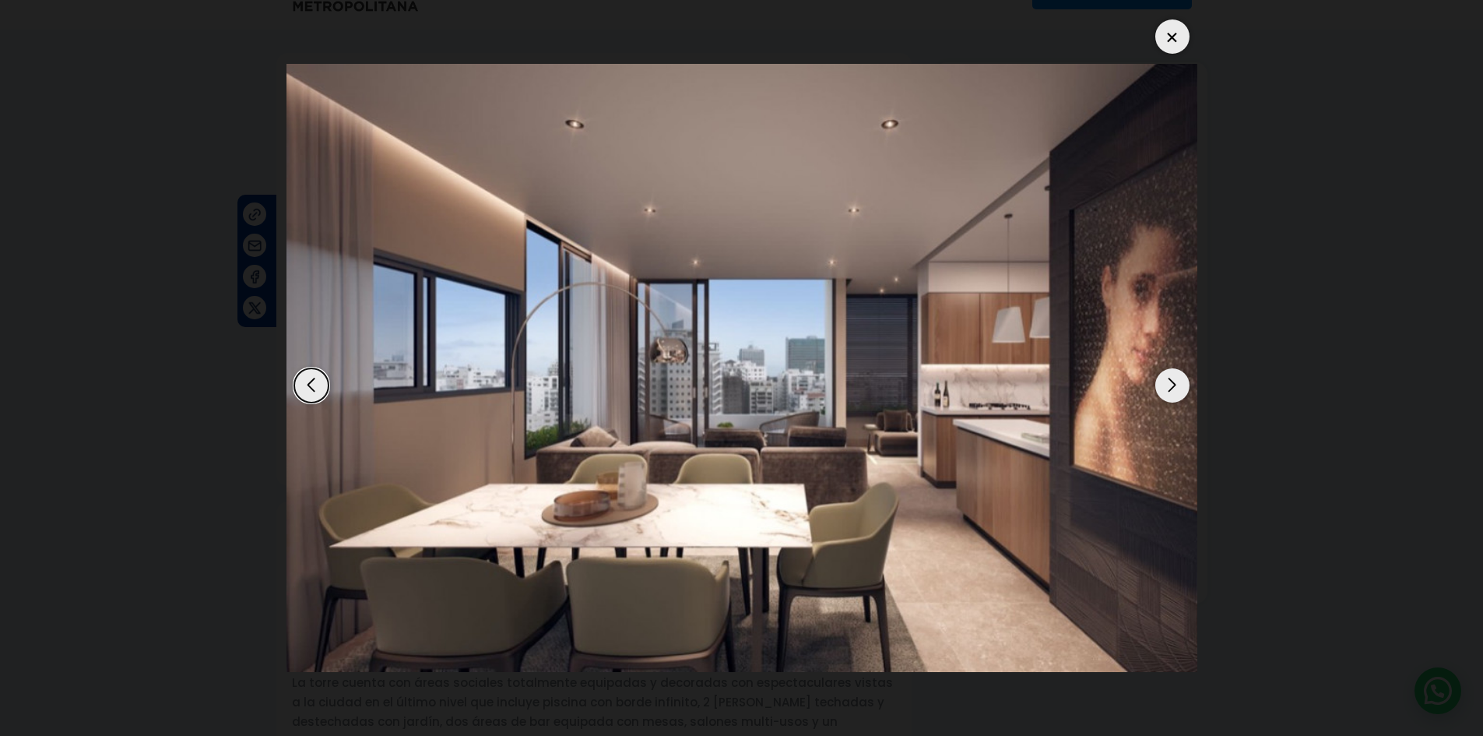
click at [1160, 378] on div "Next slide" at bounding box center [1173, 385] width 34 height 34
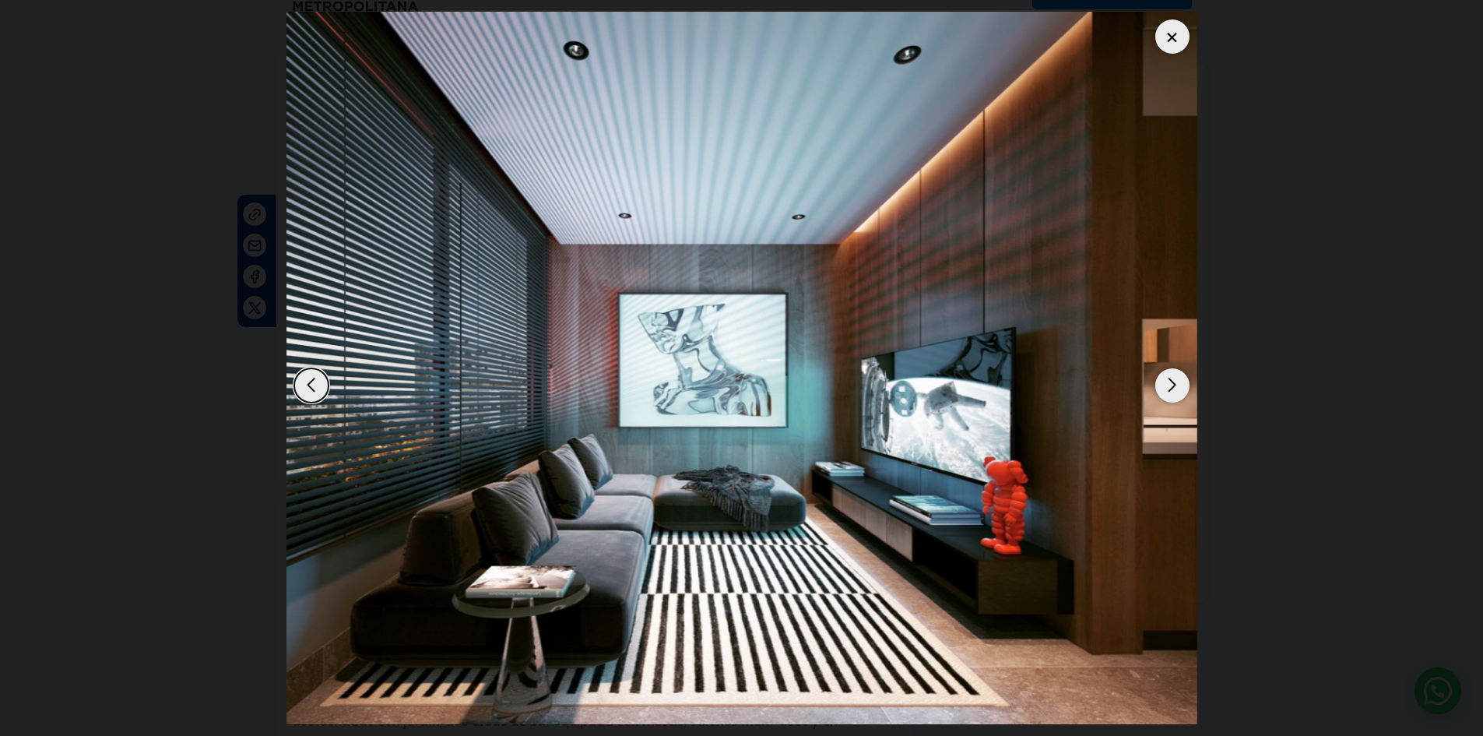
click at [305, 393] on div "Previous slide" at bounding box center [311, 385] width 34 height 34
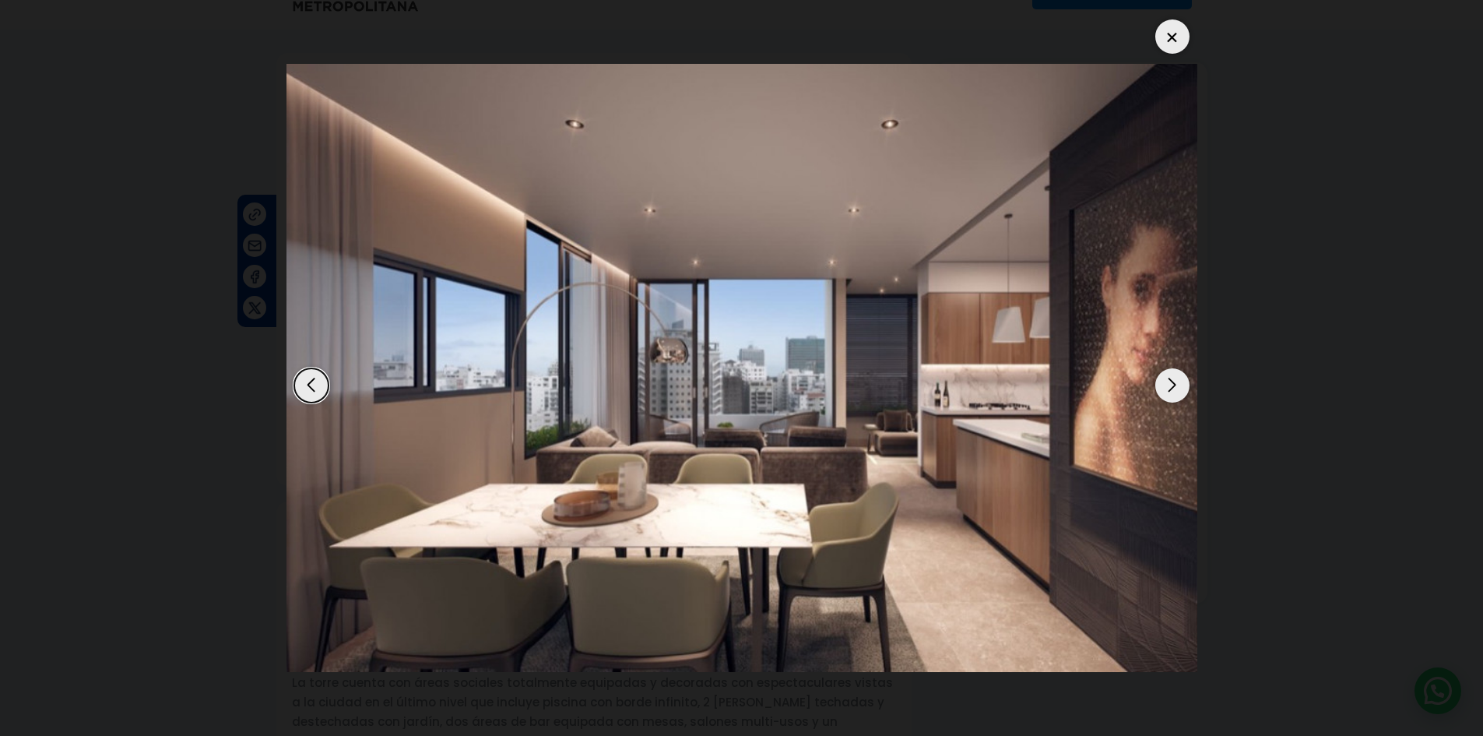
click at [305, 393] on div "Previous slide" at bounding box center [311, 385] width 34 height 34
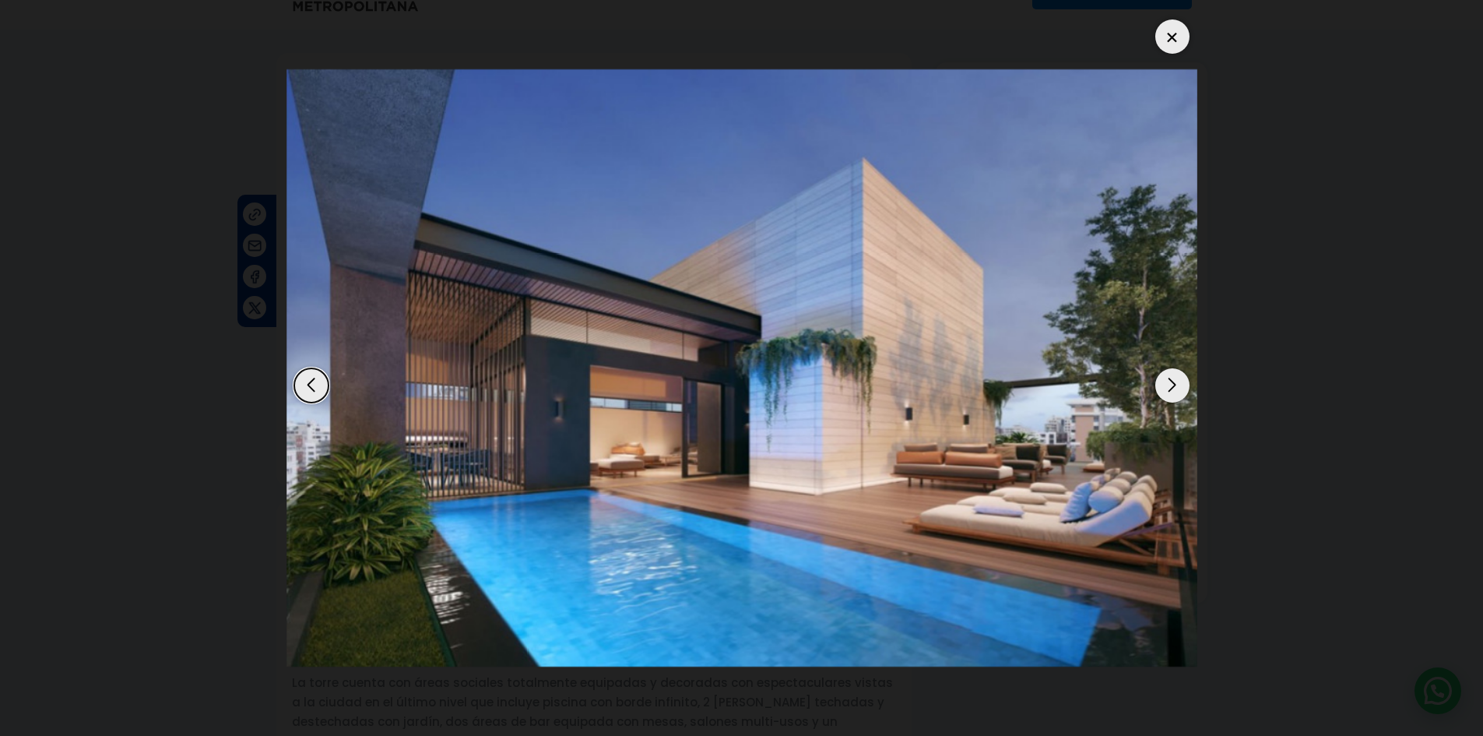
click at [1168, 391] on div "Next slide" at bounding box center [1173, 385] width 34 height 34
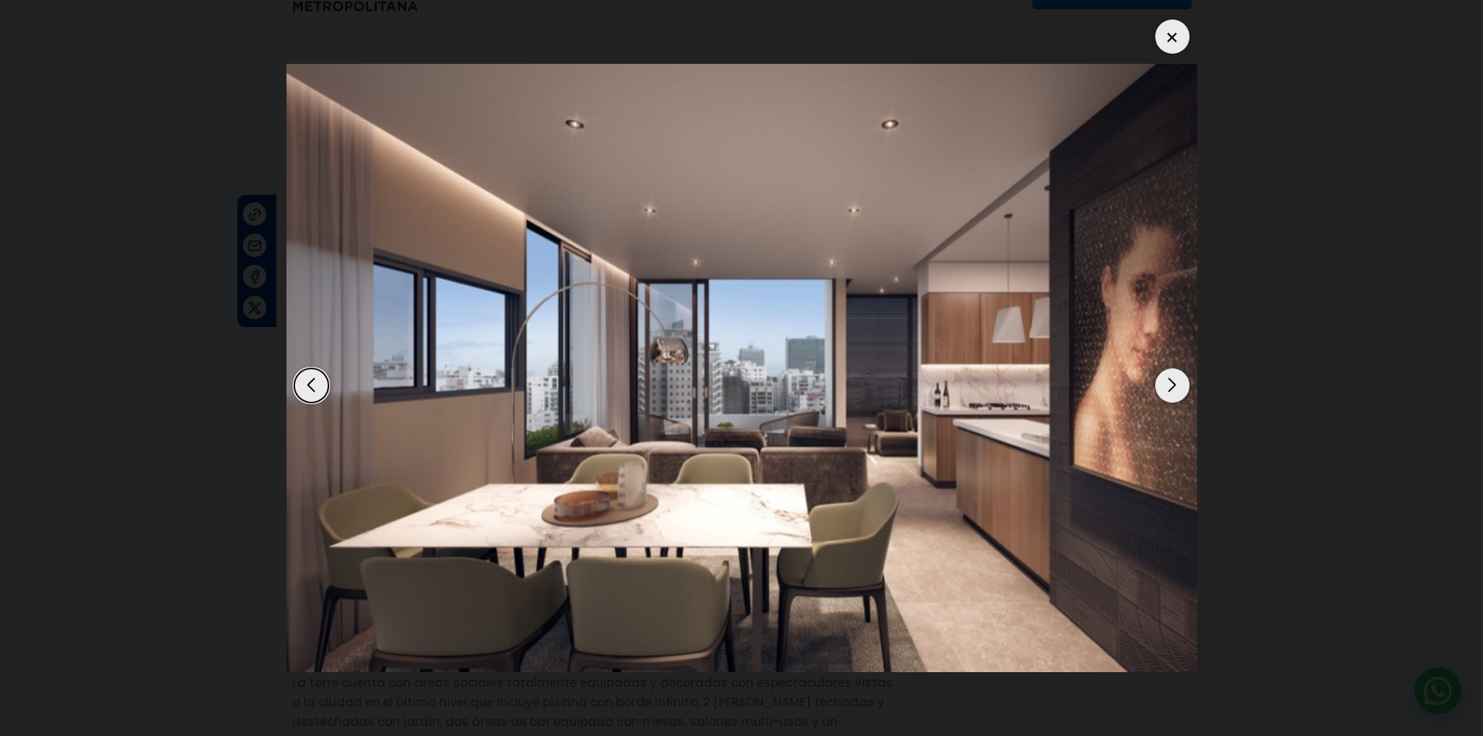
click at [1168, 391] on div "Next slide" at bounding box center [1173, 385] width 34 height 34
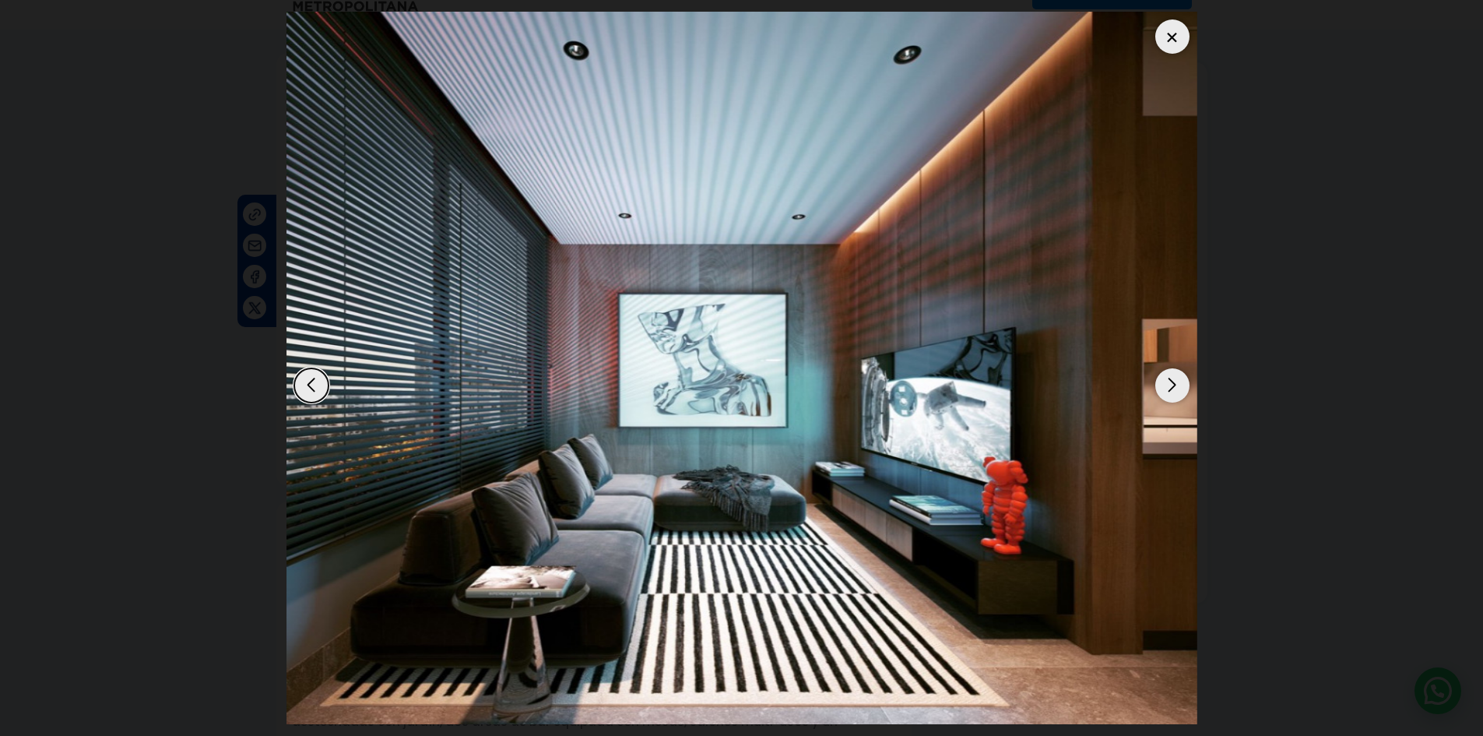
click at [1168, 391] on div "Next slide" at bounding box center [1173, 385] width 34 height 34
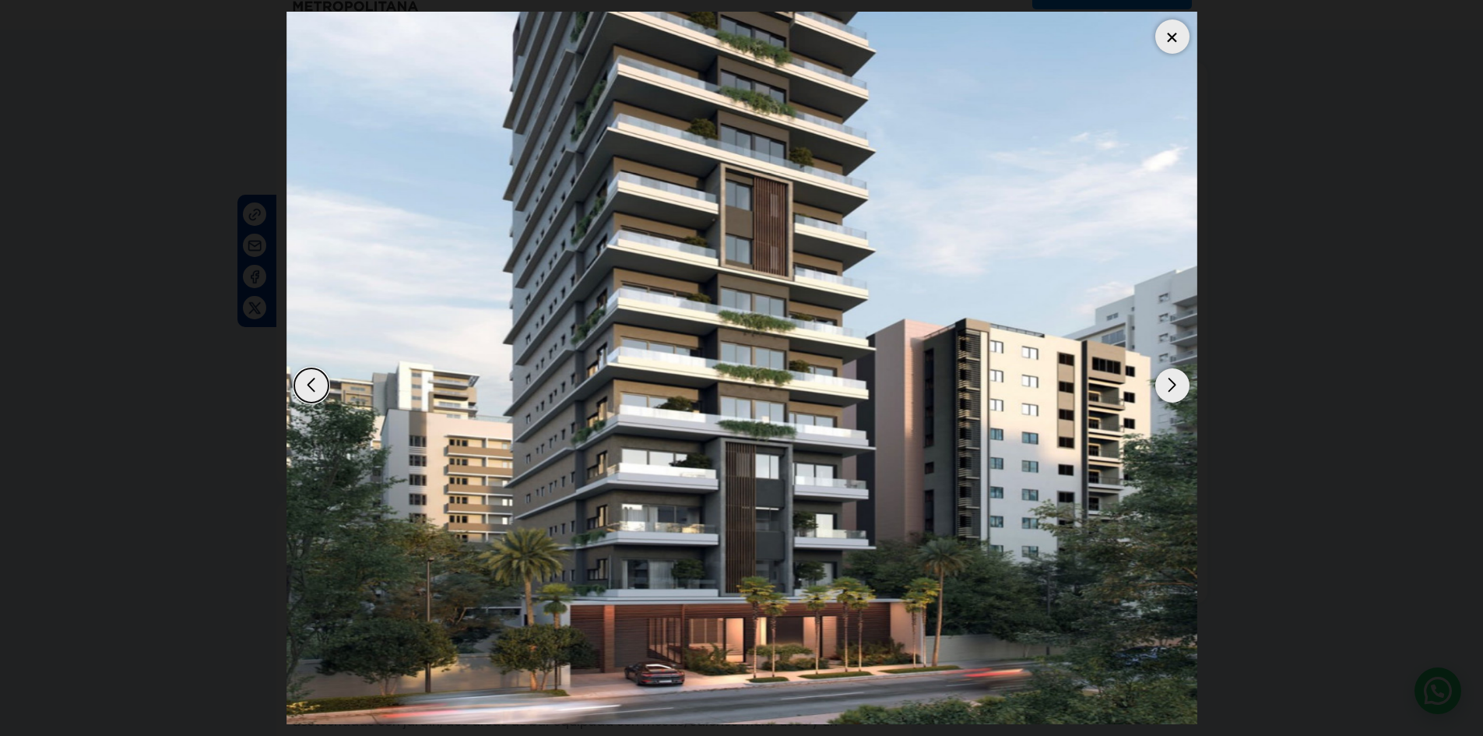
click at [1168, 391] on div "Next slide" at bounding box center [1173, 385] width 34 height 34
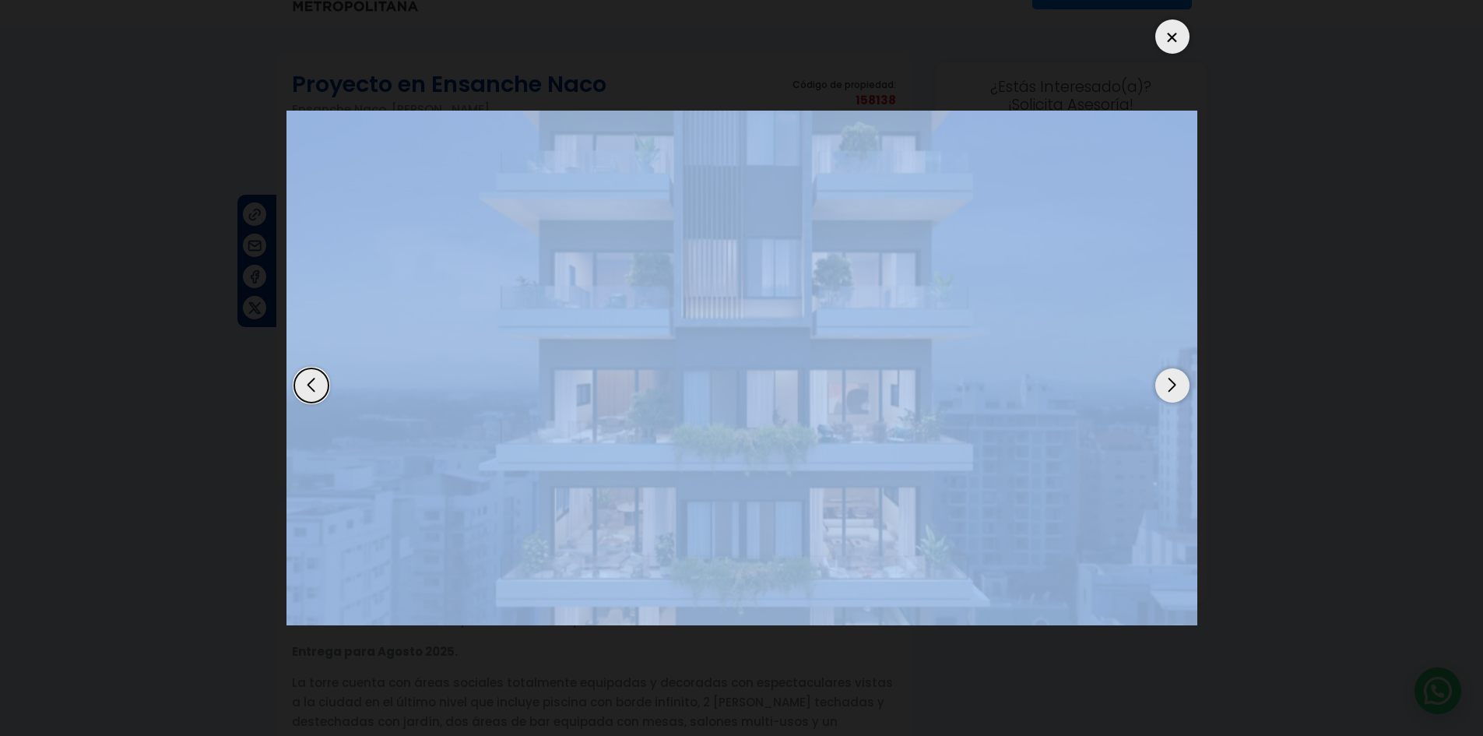
drag, startPoint x: 1168, startPoint y: 391, endPoint x: 946, endPoint y: 434, distance: 226.0
click at [946, 434] on div at bounding box center [742, 368] width 911 height 712
click at [1182, 385] on div "Next slide" at bounding box center [1173, 385] width 34 height 34
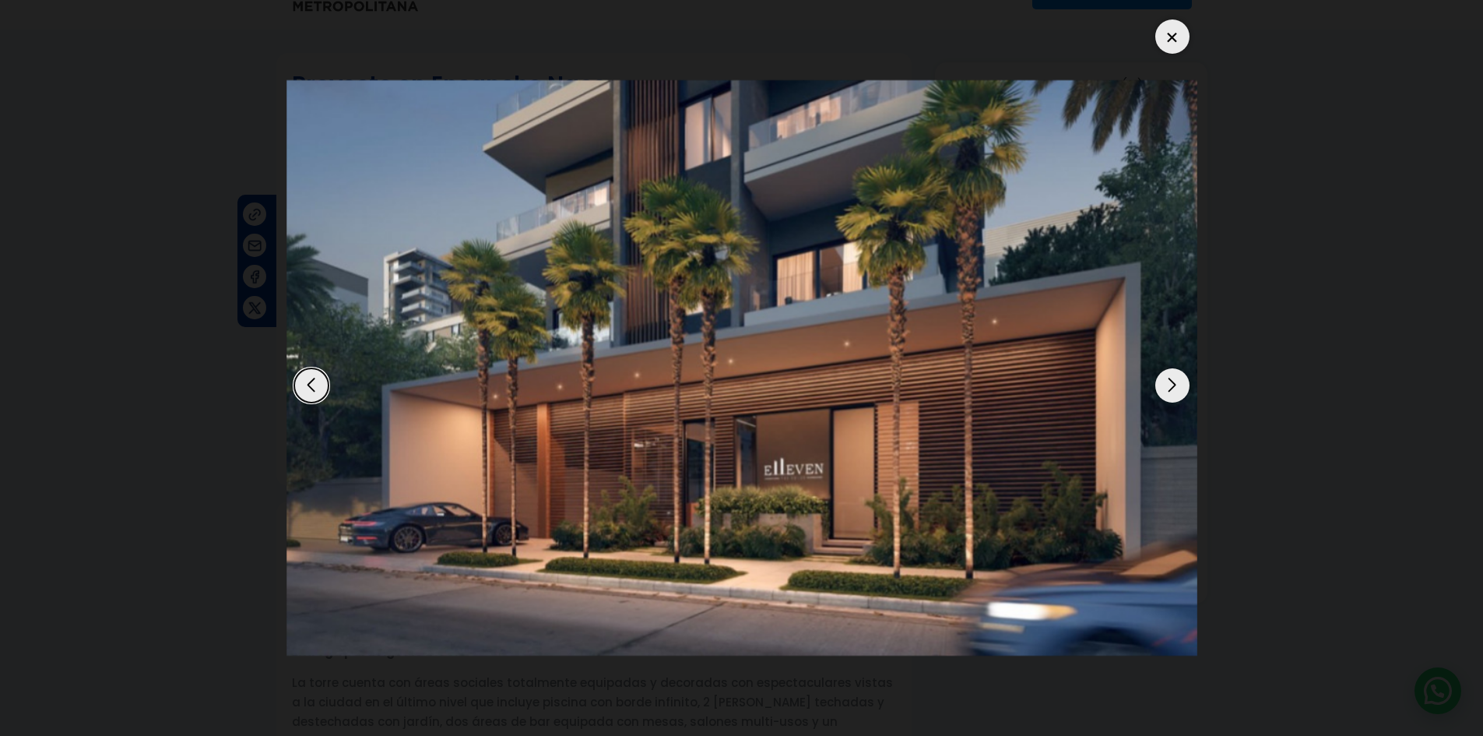
click at [1209, 382] on dialog at bounding box center [742, 368] width 934 height 736
click at [1174, 40] on div at bounding box center [1173, 36] width 34 height 34
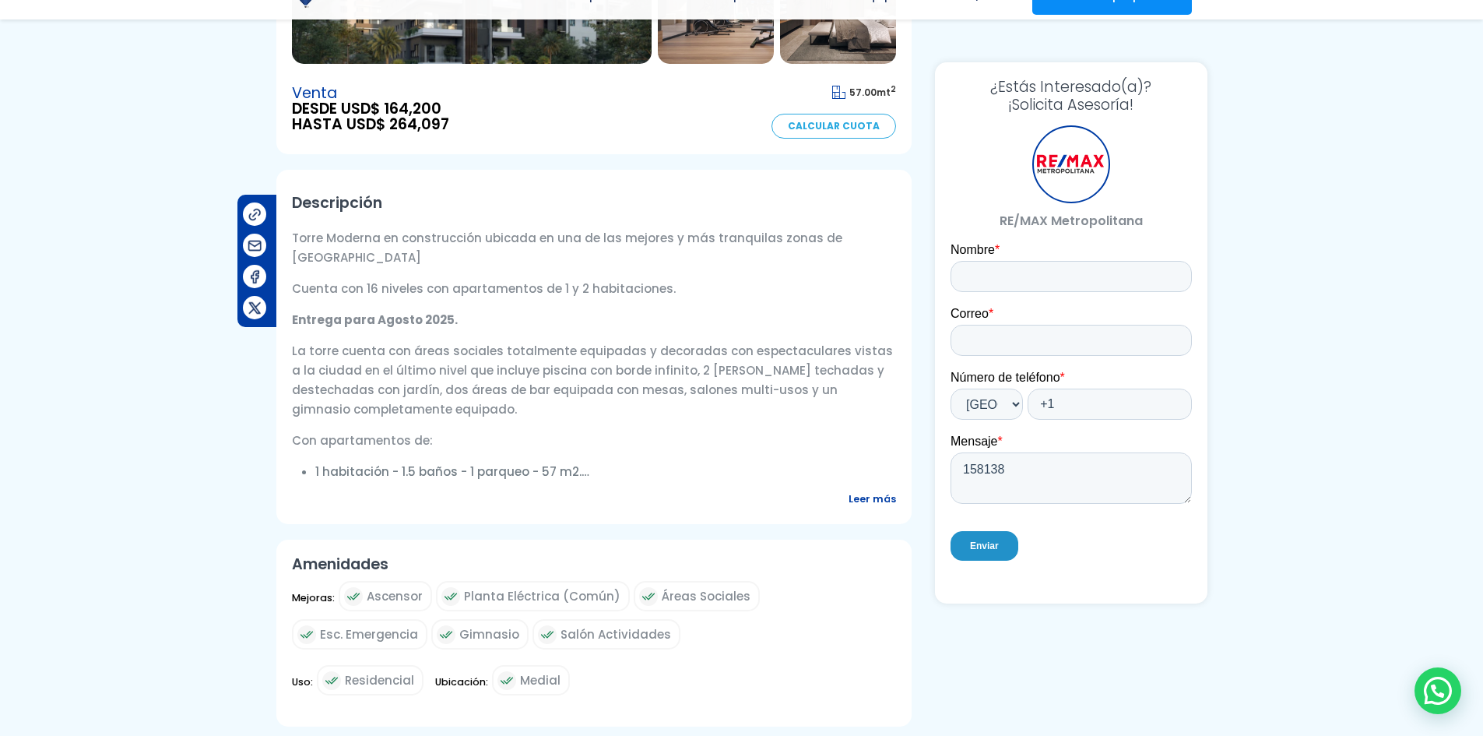
scroll to position [467, 0]
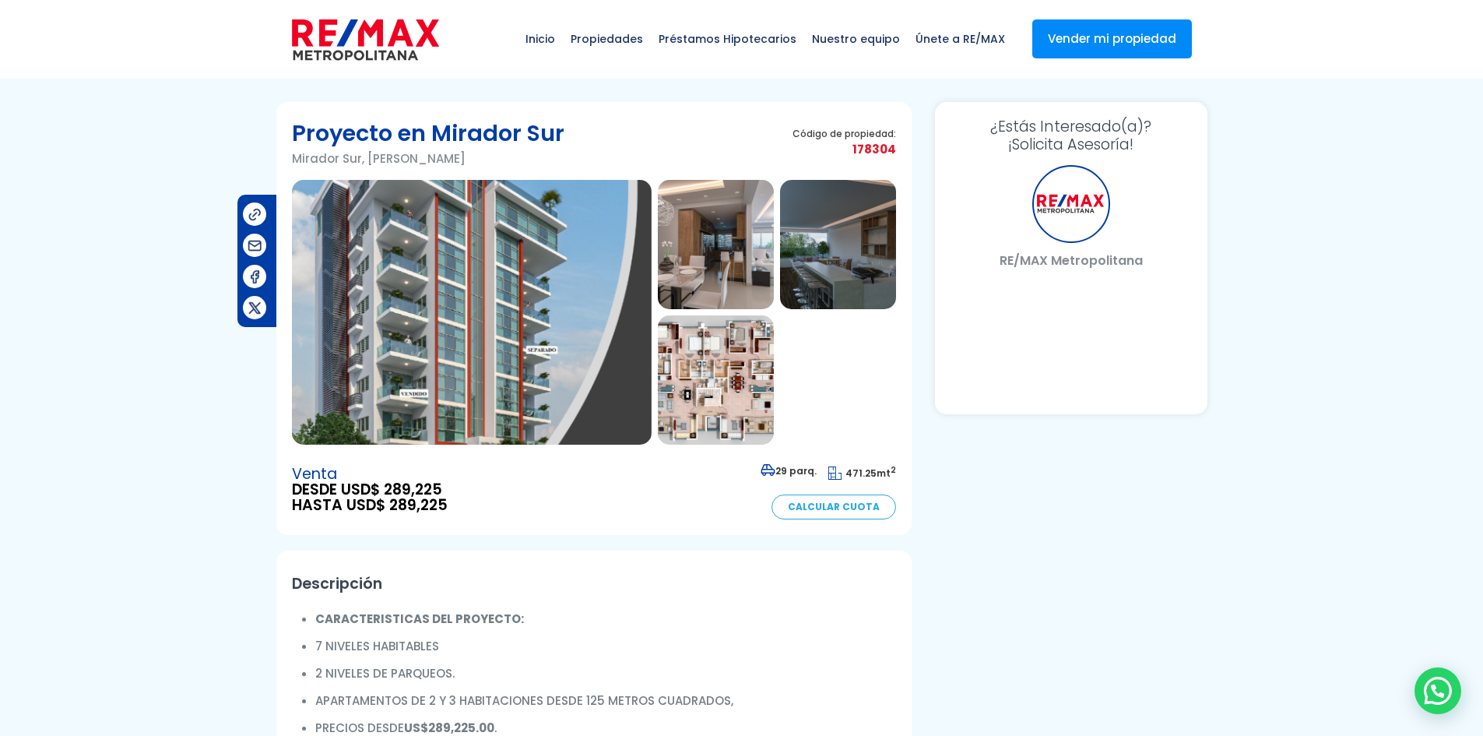
select select "DO"
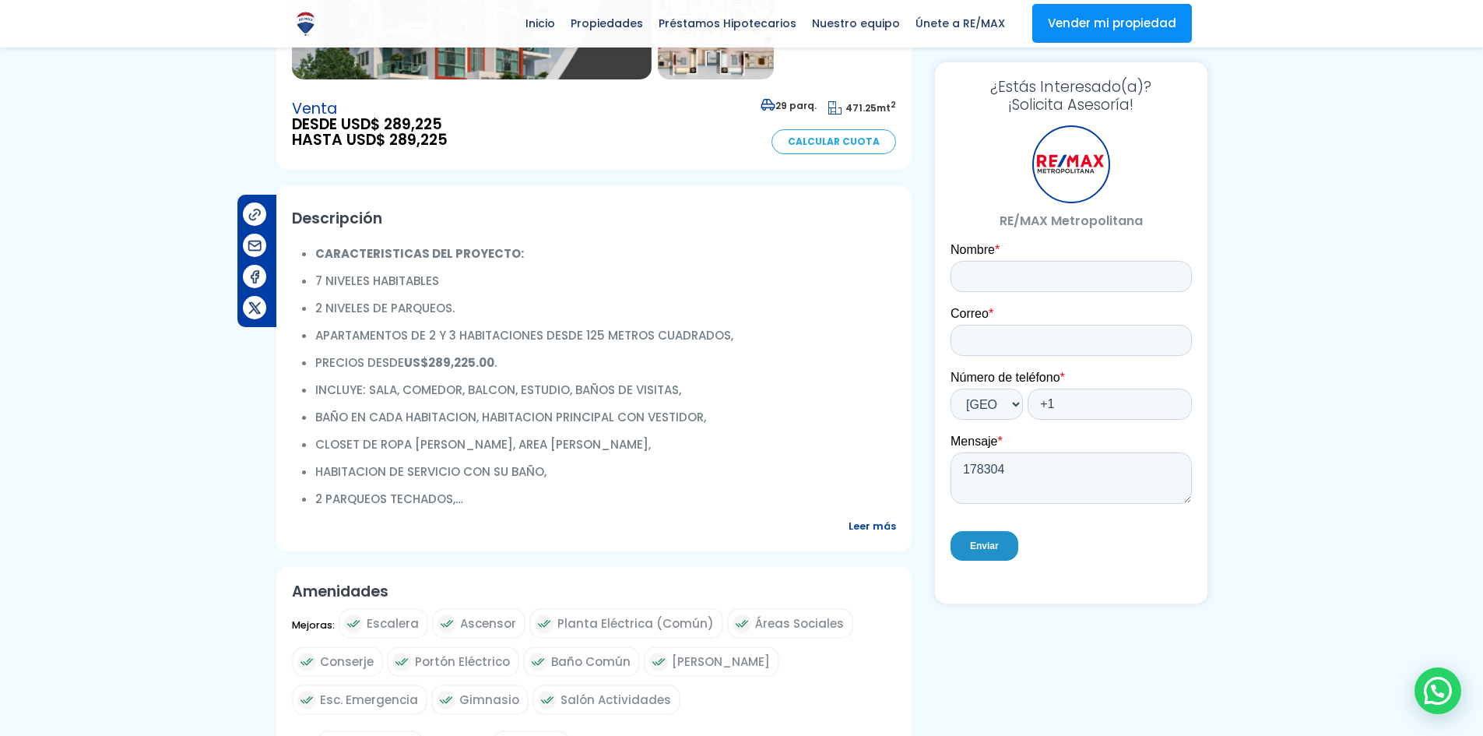
scroll to position [389, 0]
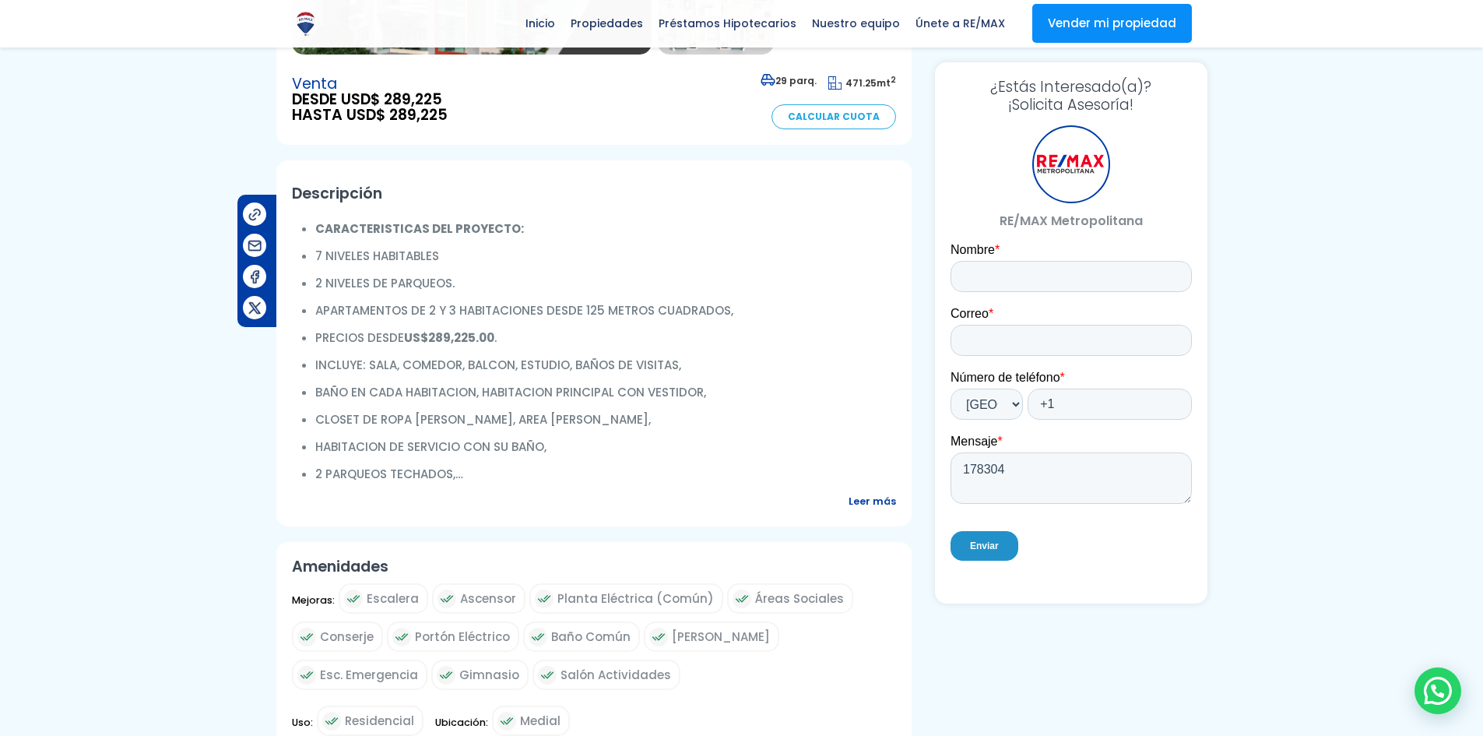
click at [866, 499] on span "Leer más" at bounding box center [872, 500] width 47 height 19
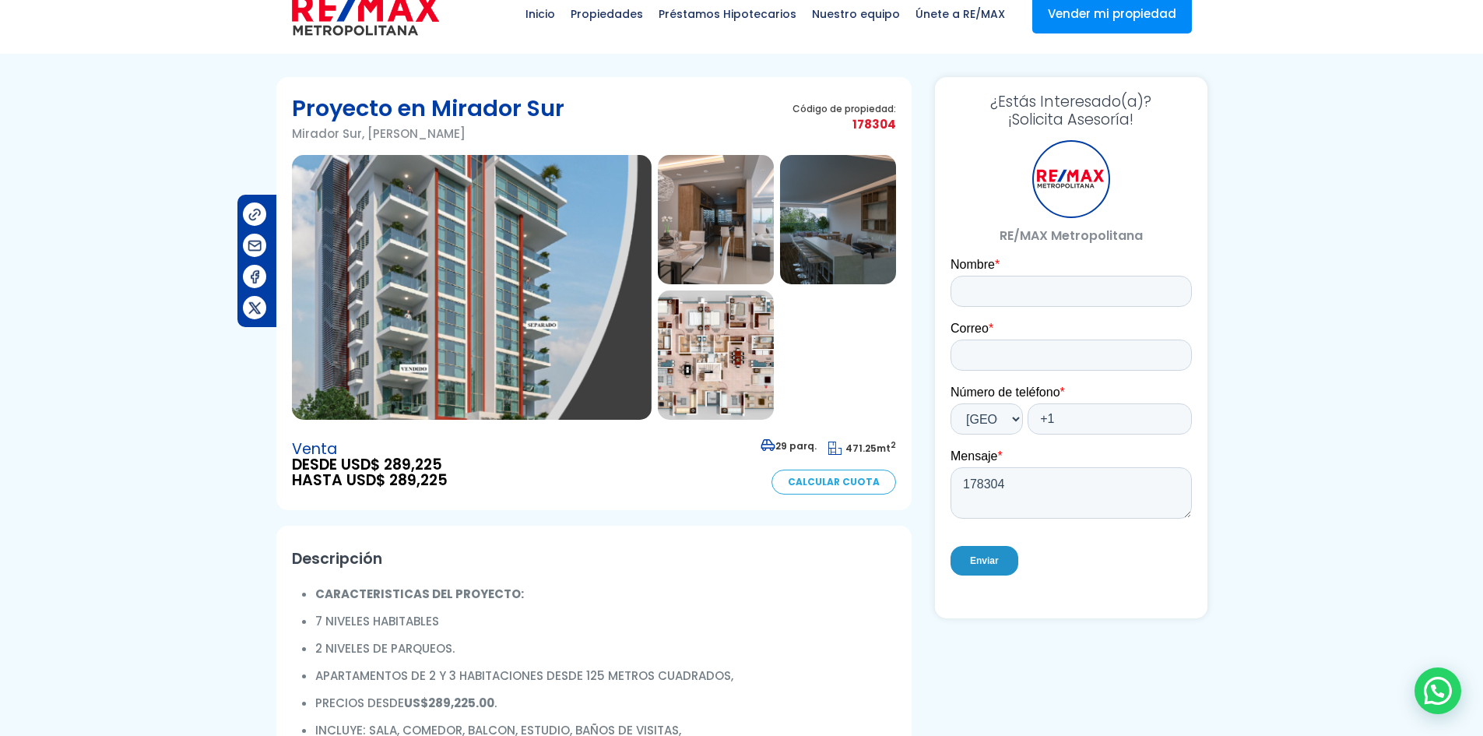
scroll to position [0, 0]
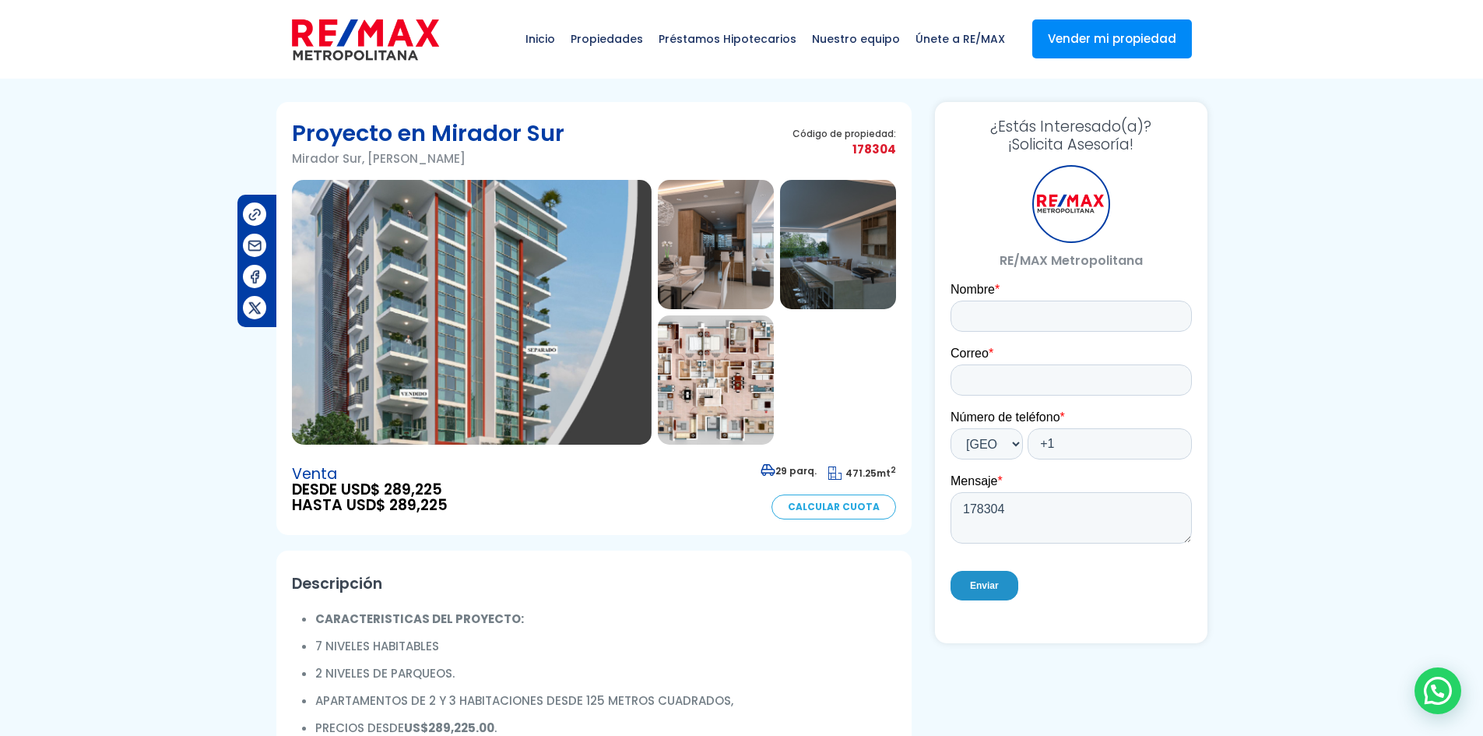
click at [514, 308] on img at bounding box center [472, 312] width 360 height 265
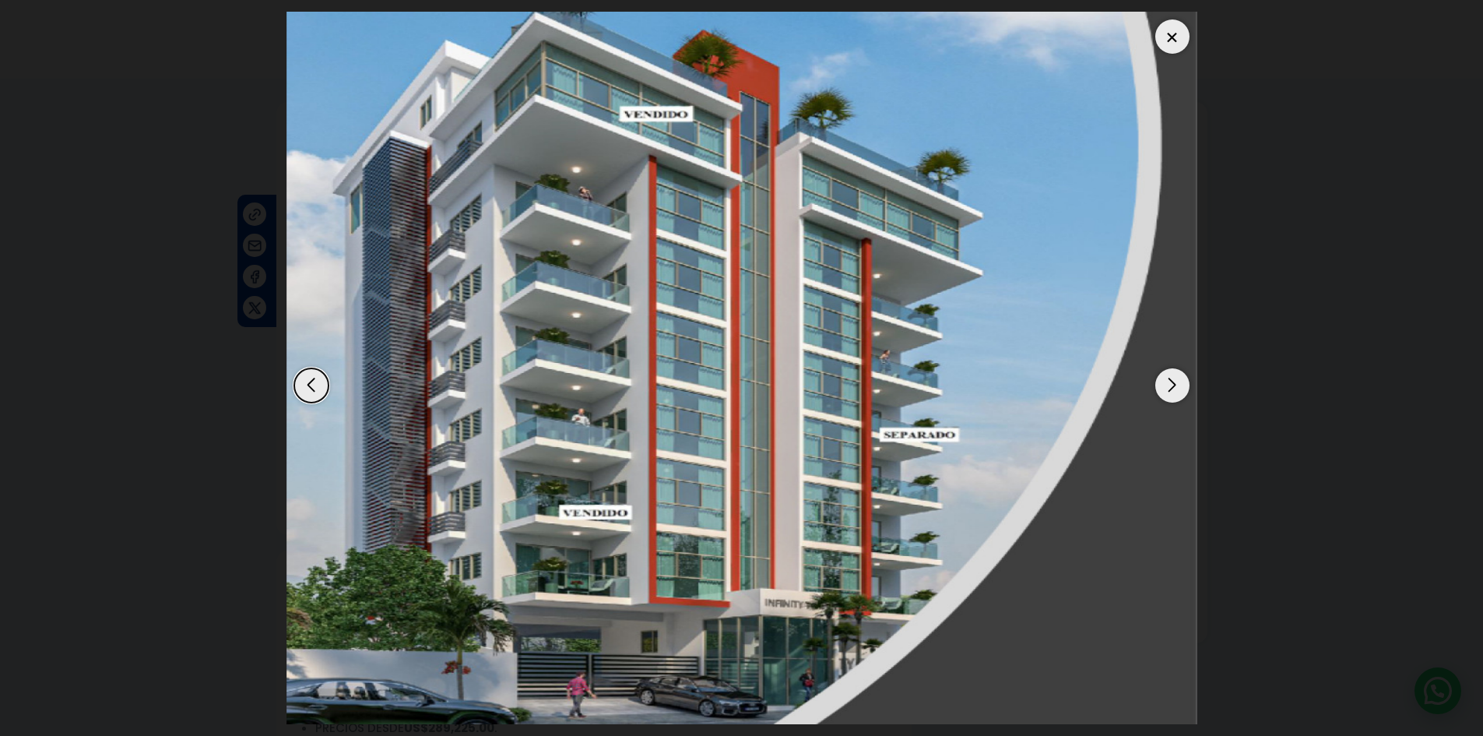
click at [1182, 387] on div "Next slide" at bounding box center [1173, 385] width 34 height 34
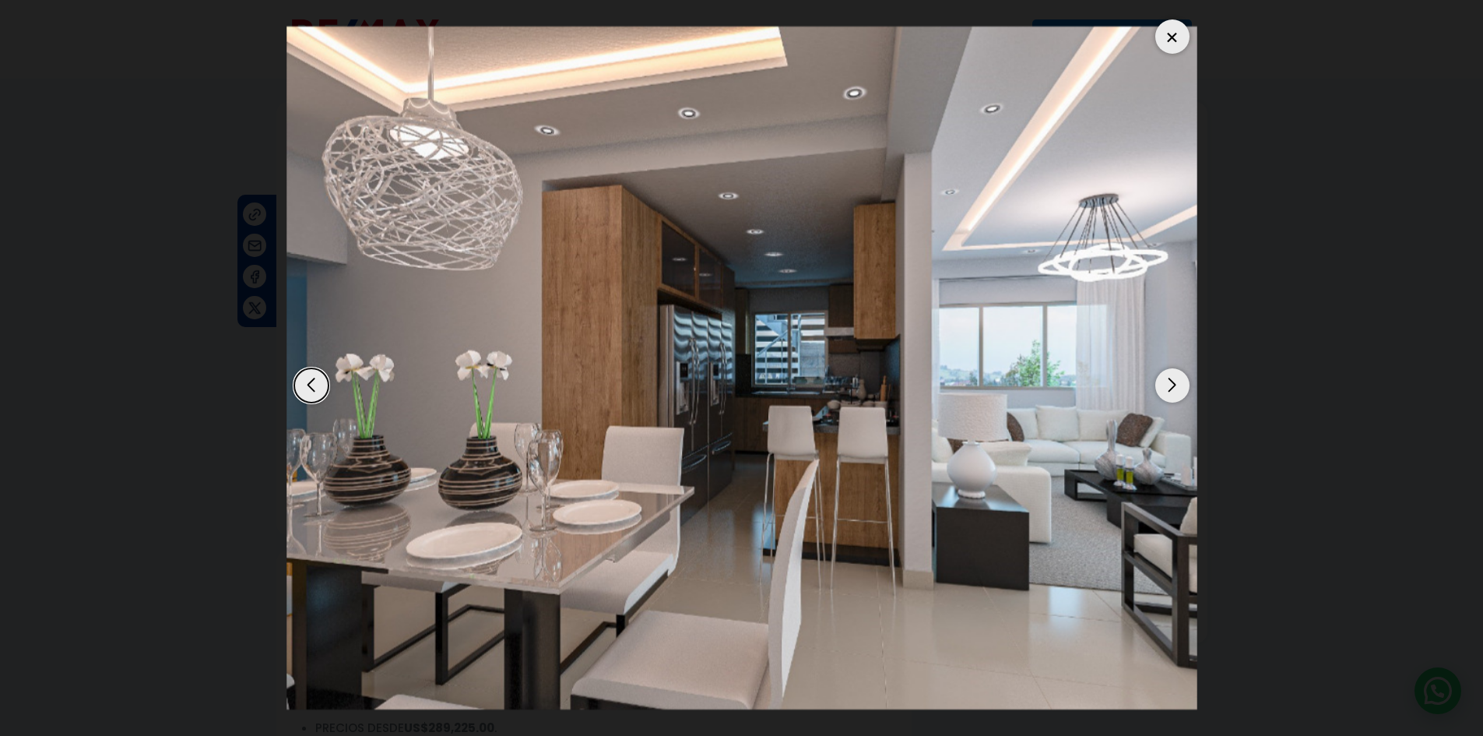
click at [1182, 387] on div "Next slide" at bounding box center [1173, 385] width 34 height 34
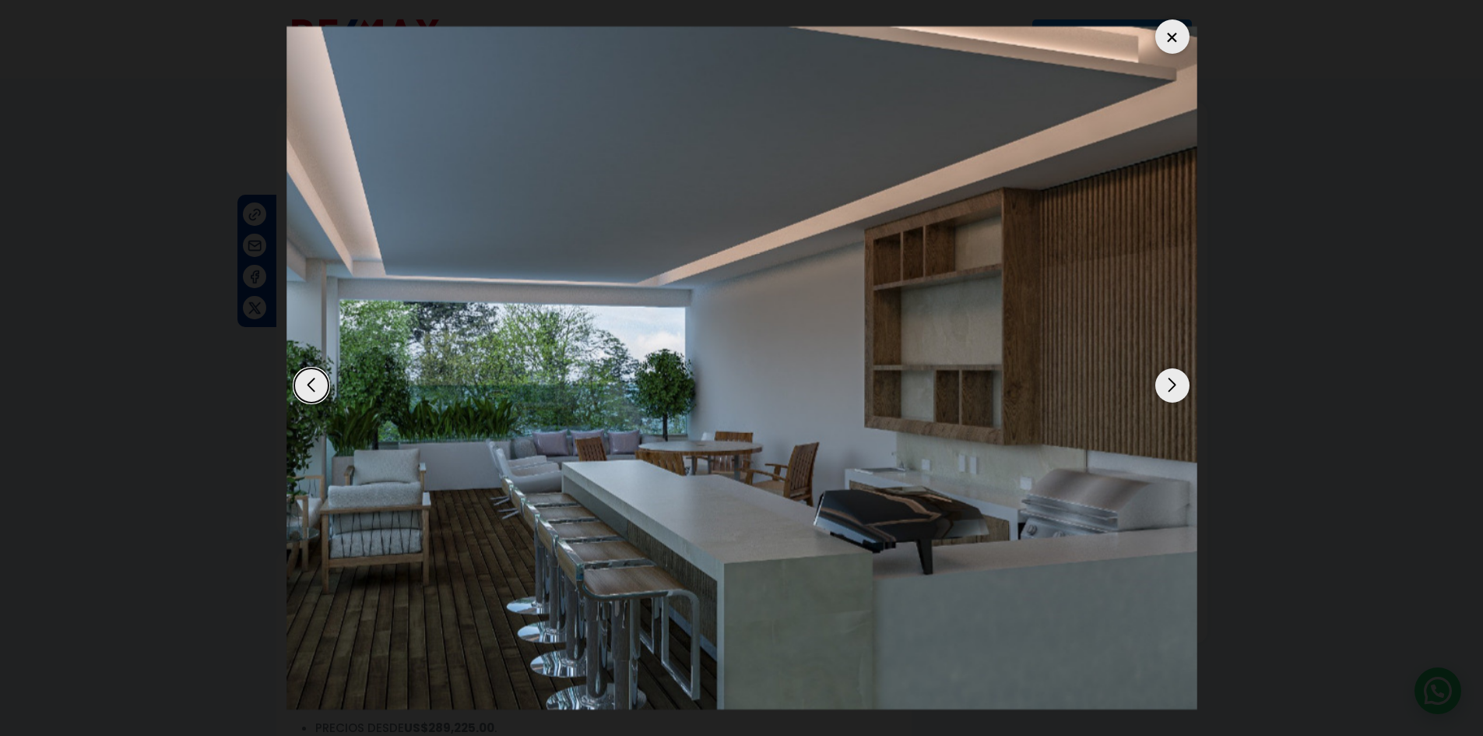
click at [1182, 387] on div "Next slide" at bounding box center [1173, 385] width 34 height 34
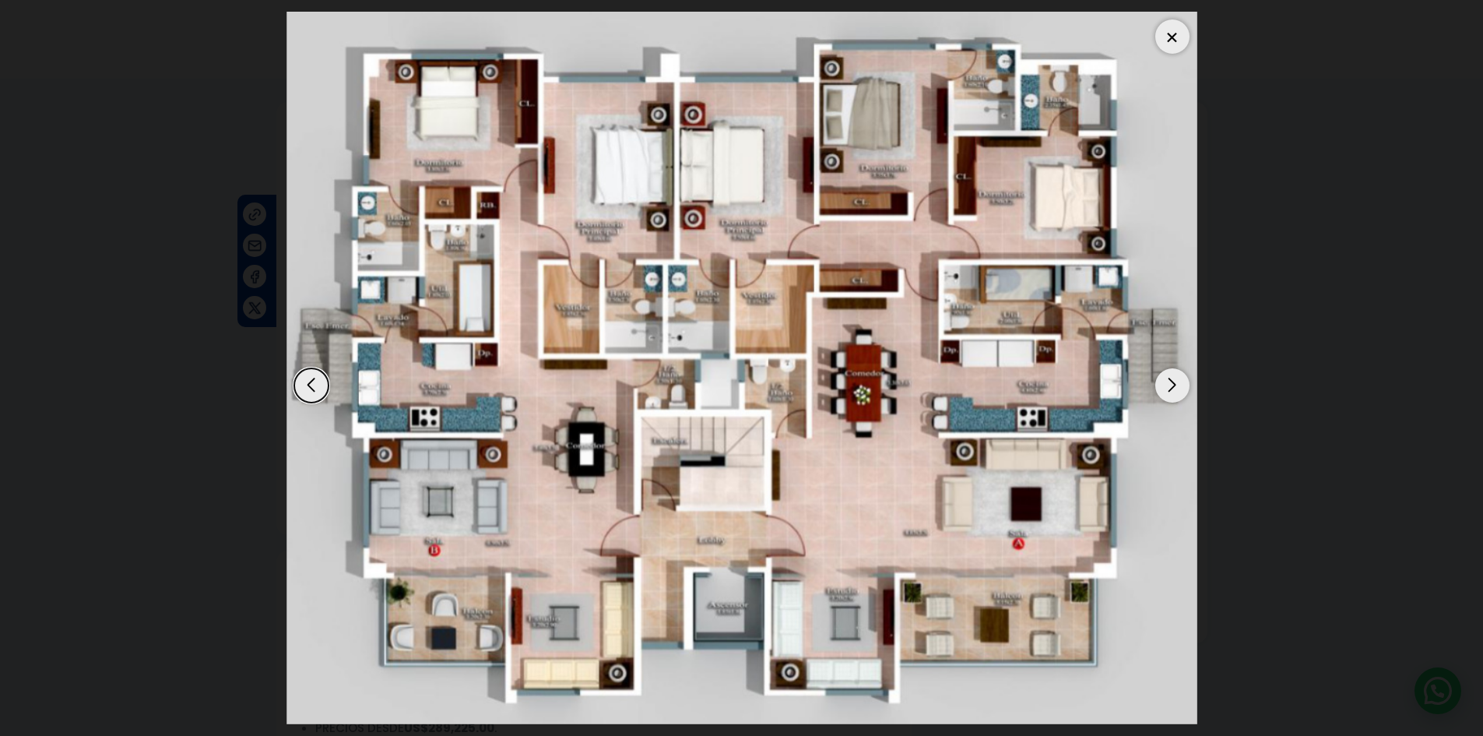
click at [1182, 387] on div "Next slide" at bounding box center [1173, 385] width 34 height 34
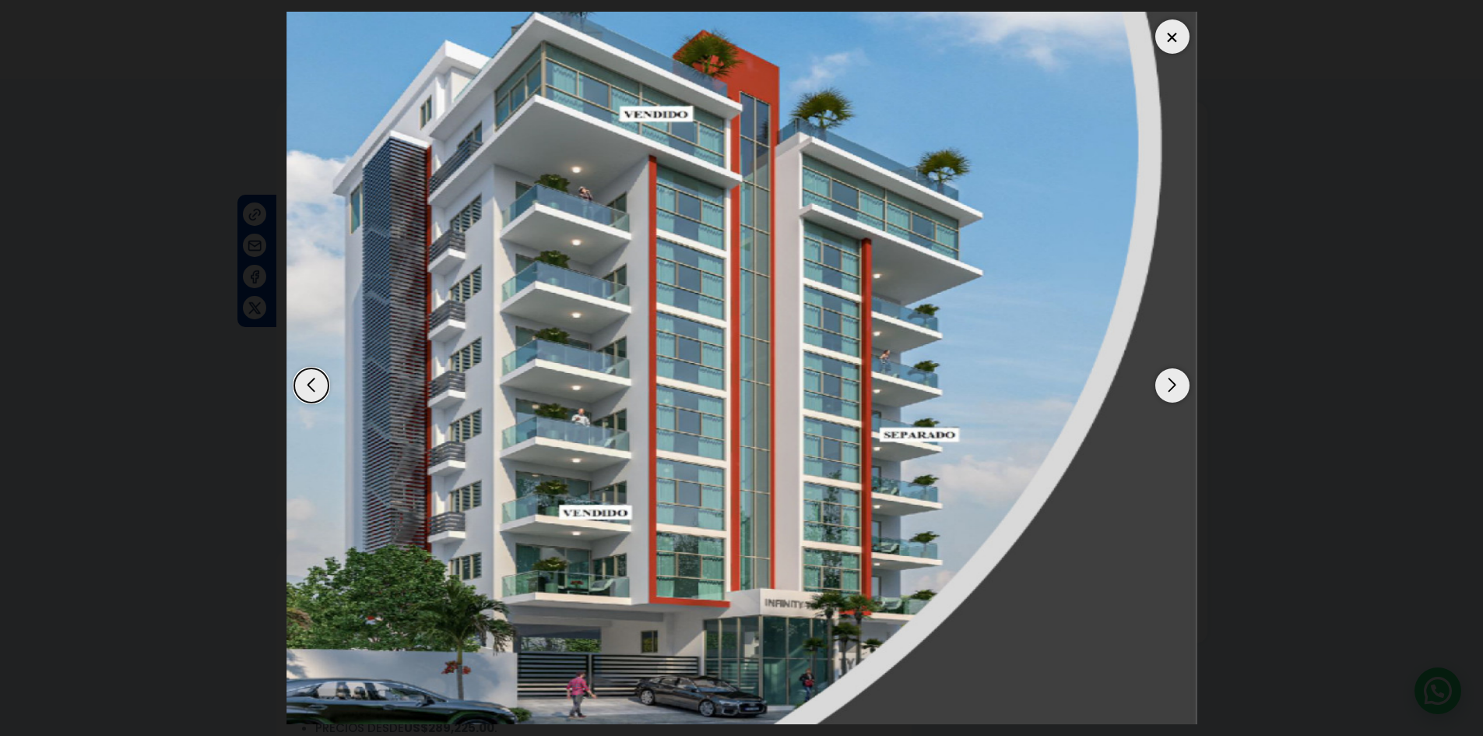
click at [1182, 387] on div "Next slide" at bounding box center [1173, 385] width 34 height 34
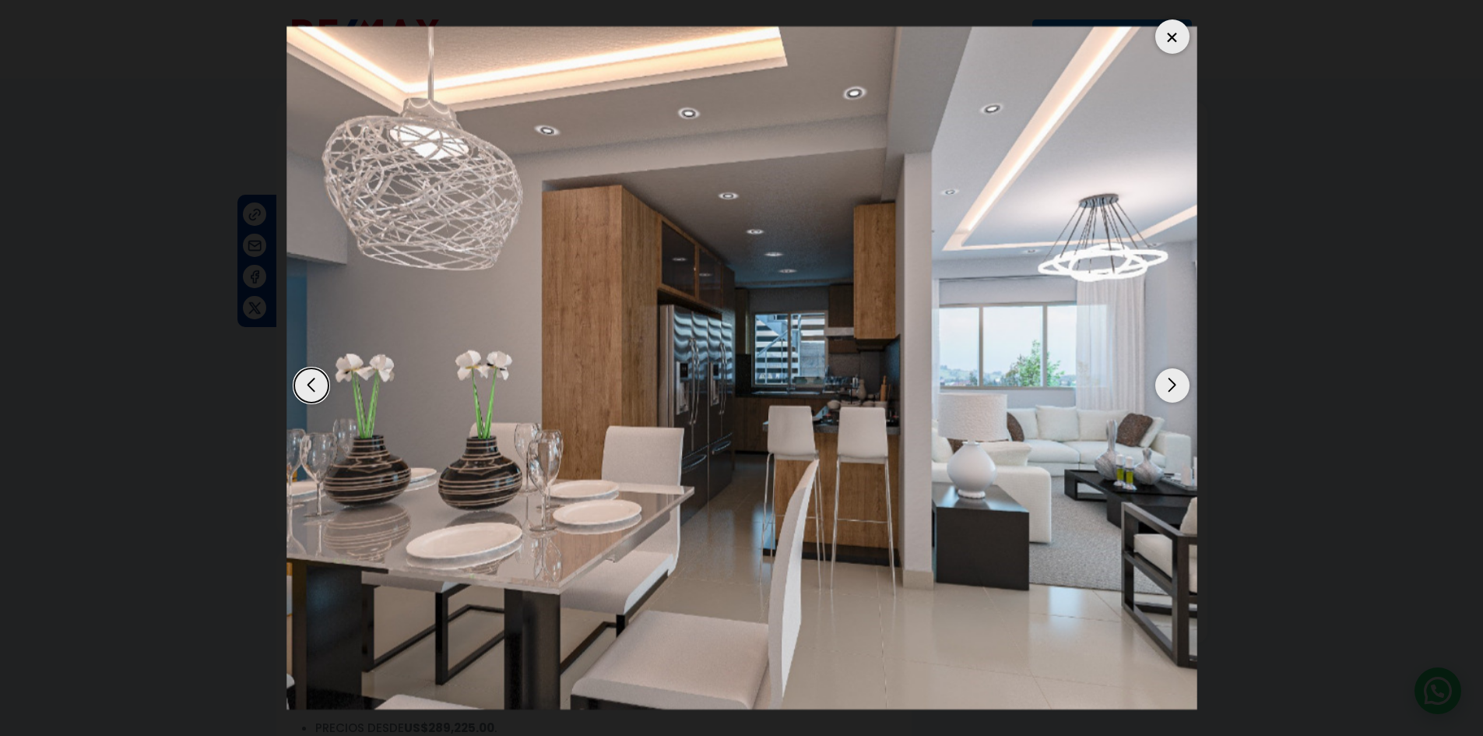
click at [1182, 387] on div "Next slide" at bounding box center [1173, 385] width 34 height 34
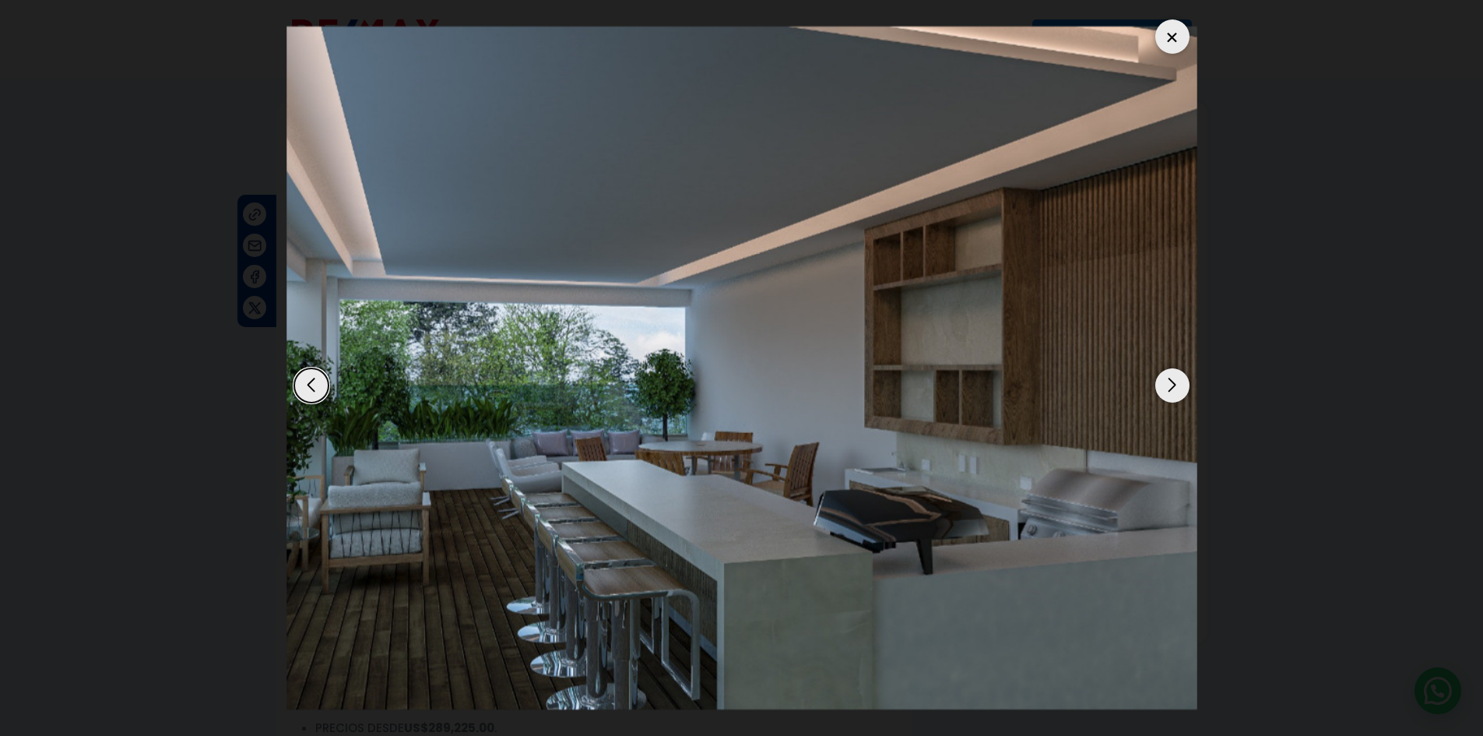
click at [1182, 387] on div "Next slide" at bounding box center [1173, 385] width 34 height 34
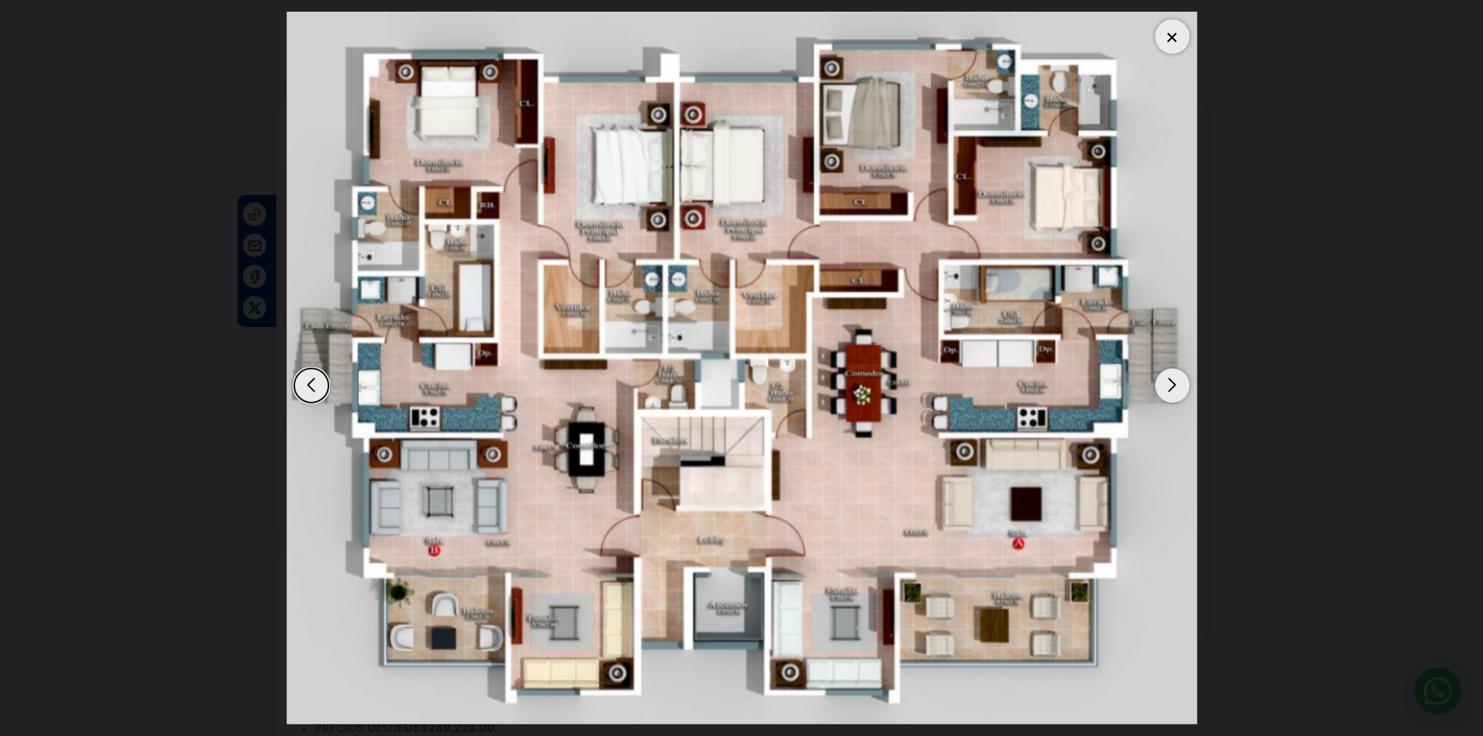
click at [1182, 387] on div "Next slide" at bounding box center [1173, 385] width 34 height 34
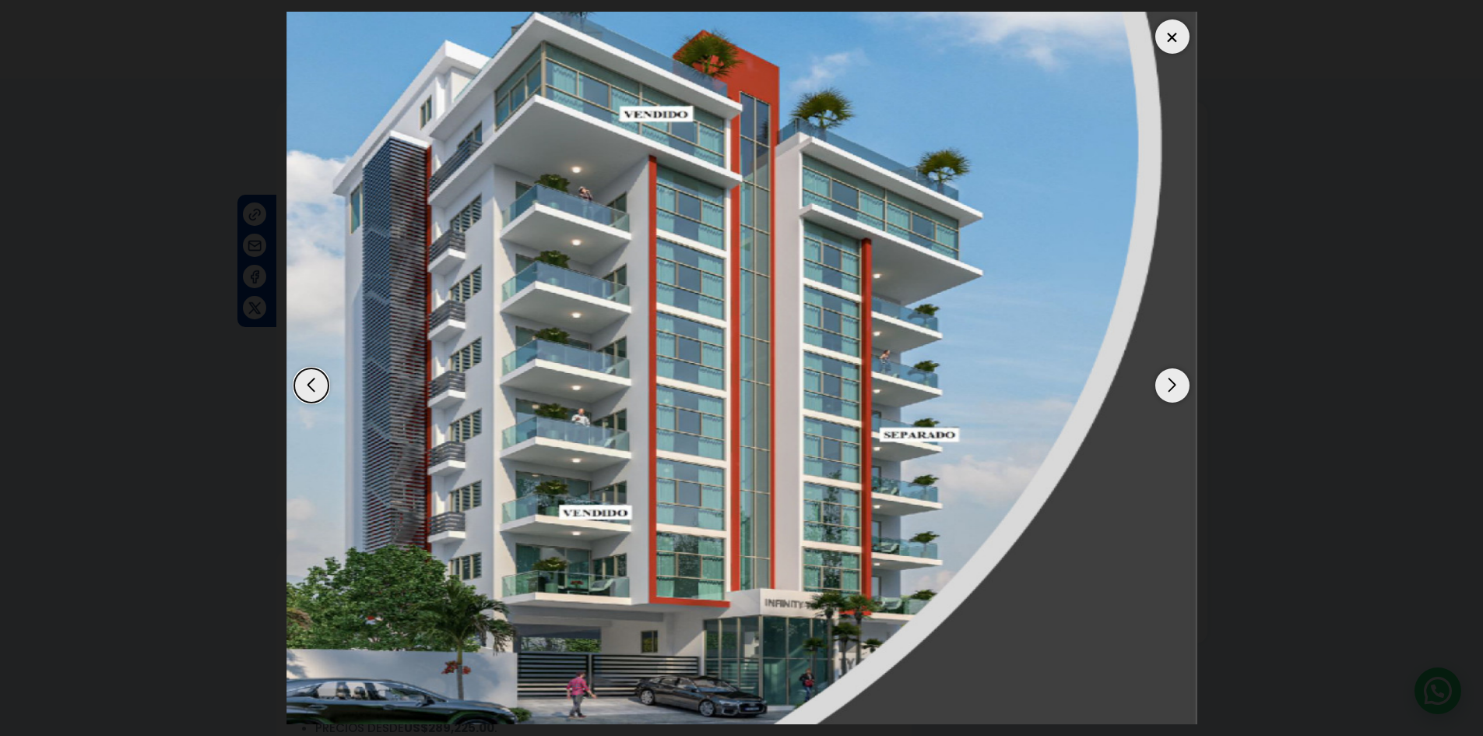
click at [1182, 387] on div "Next slide" at bounding box center [1173, 385] width 34 height 34
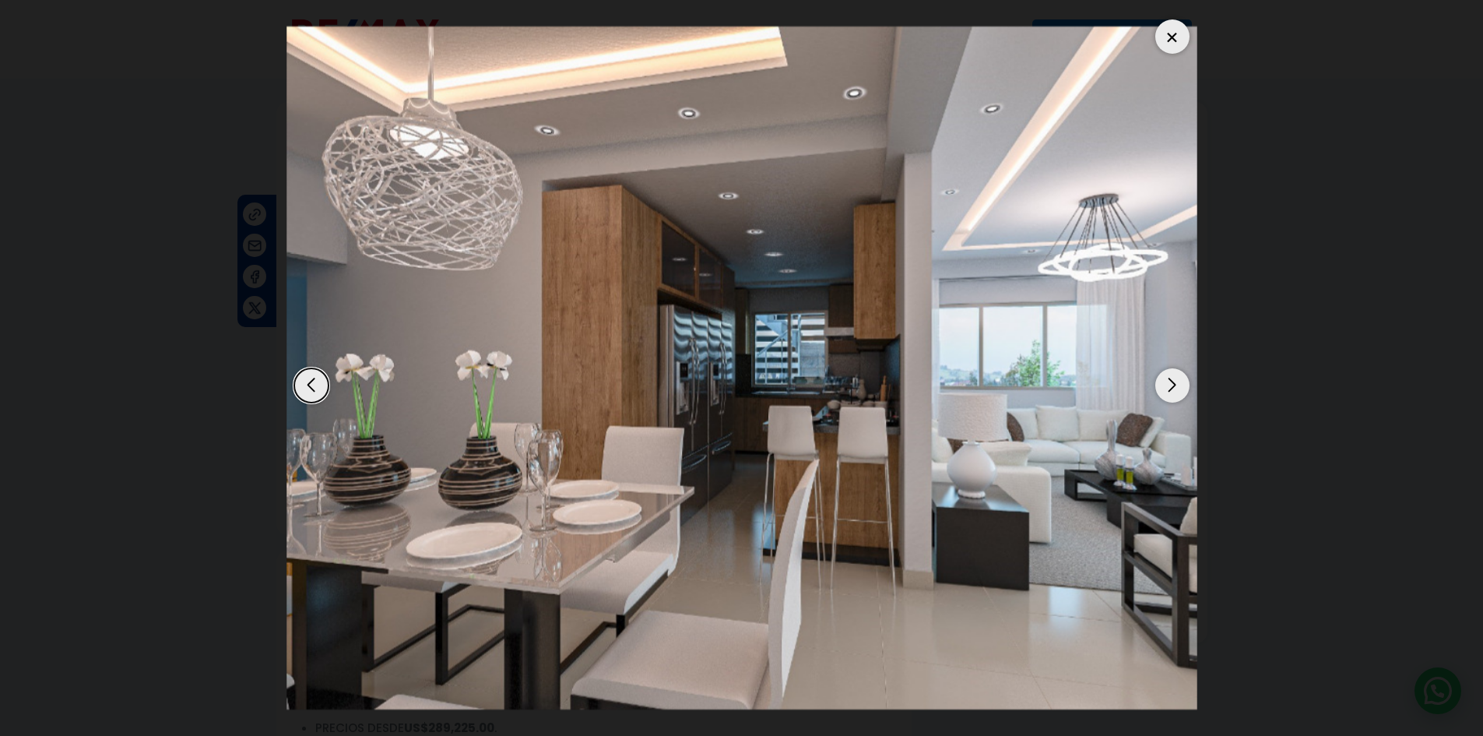
click at [1209, 290] on dialog at bounding box center [742, 368] width 934 height 736
click at [1174, 45] on div at bounding box center [1173, 36] width 34 height 34
